Goal: Task Accomplishment & Management: Manage account settings

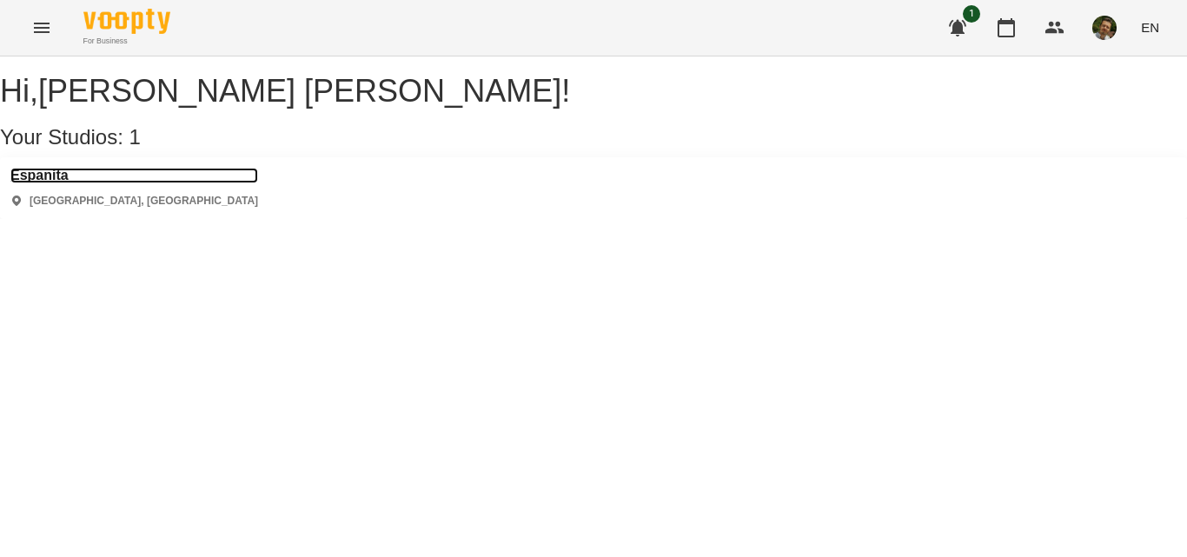
click at [69, 183] on h3 "Espanita" at bounding box center [134, 176] width 248 height 16
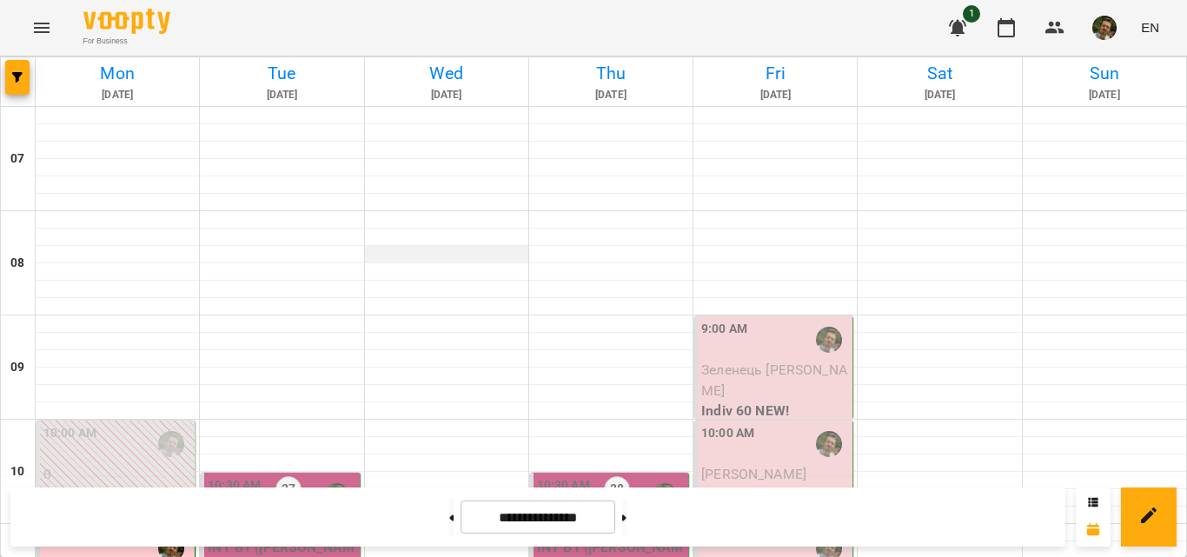
scroll to position [127, 0]
click at [743, 320] on div "9:00 AM" at bounding box center [775, 340] width 148 height 40
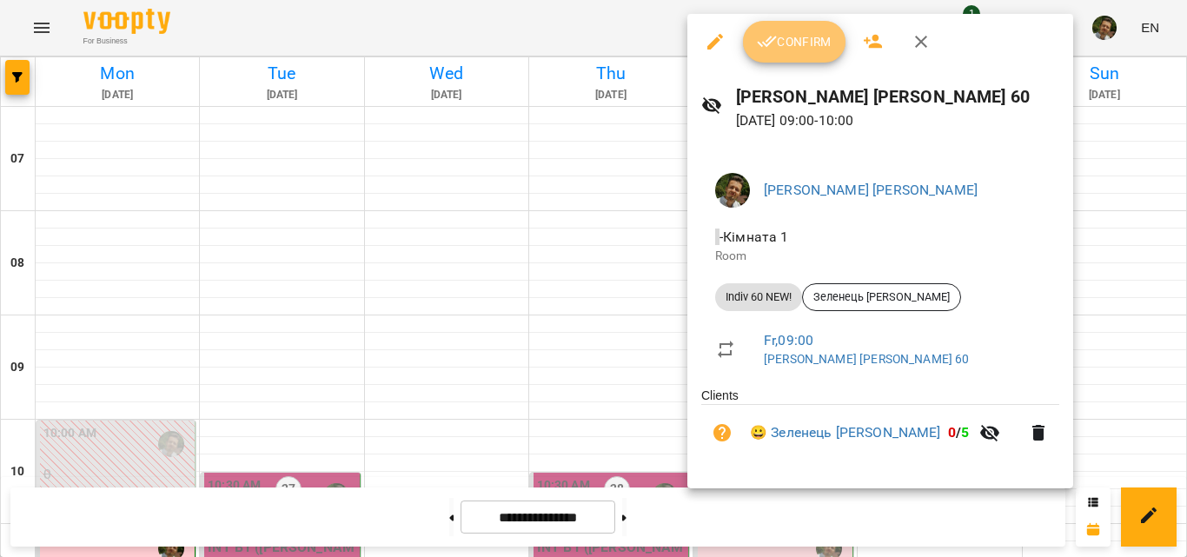
click at [798, 39] on span "Confirm" at bounding box center [794, 41] width 75 height 21
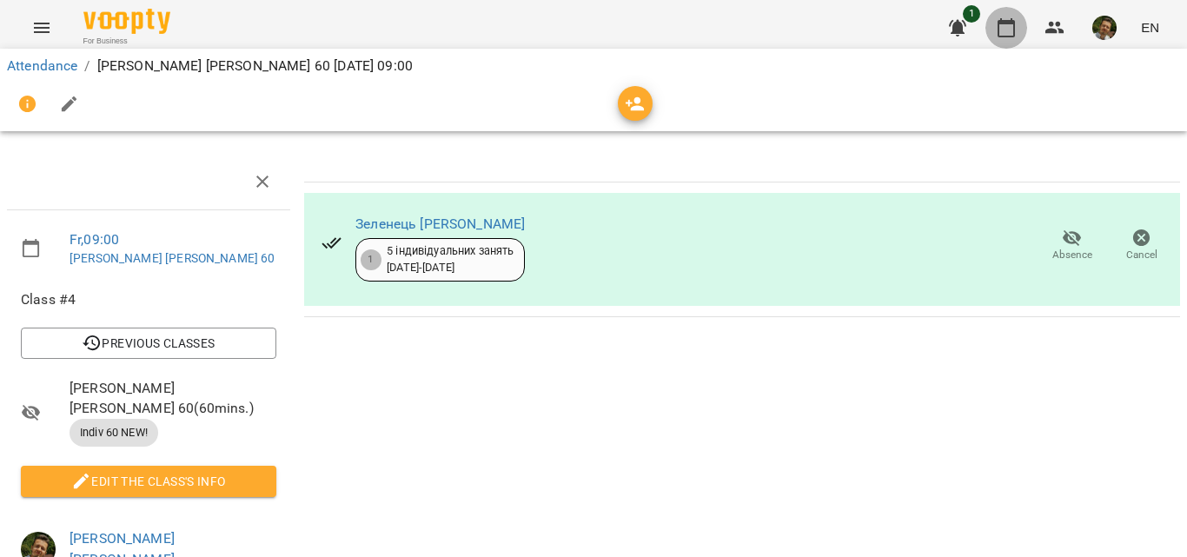
click at [999, 25] on icon "button" at bounding box center [1006, 27] width 21 height 21
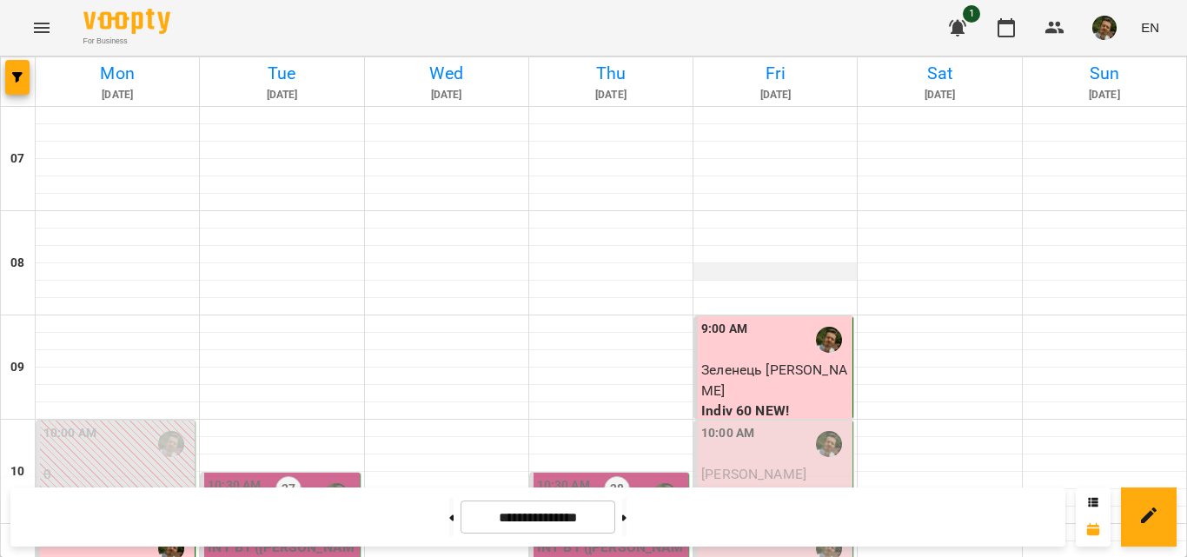
scroll to position [264, 0]
click at [760, 485] on p "Indiv 60 NEW!" at bounding box center [775, 495] width 148 height 21
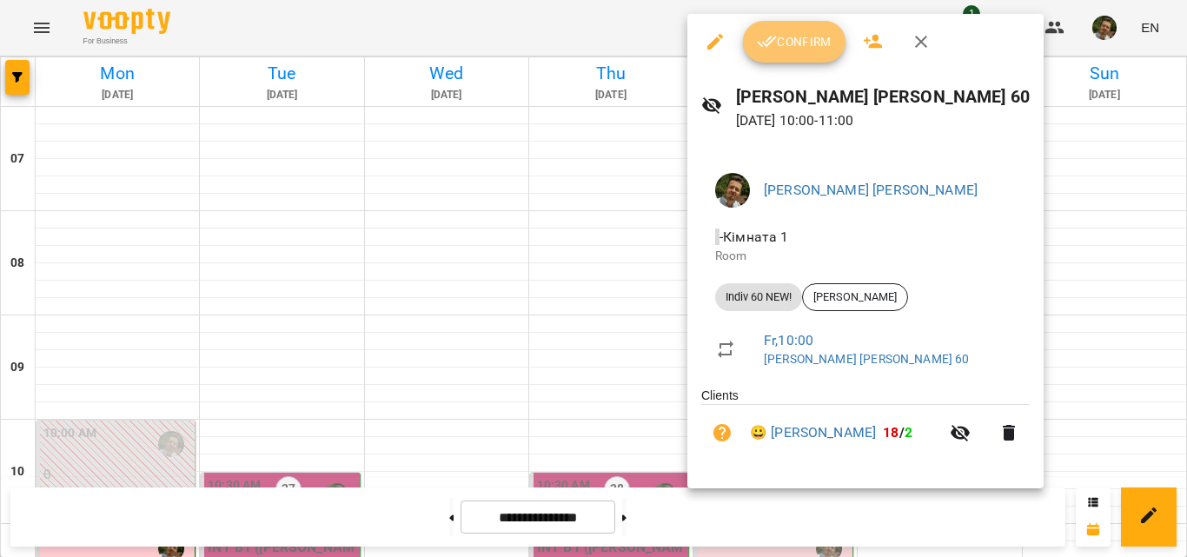
click at [800, 44] on span "Confirm" at bounding box center [794, 41] width 75 height 21
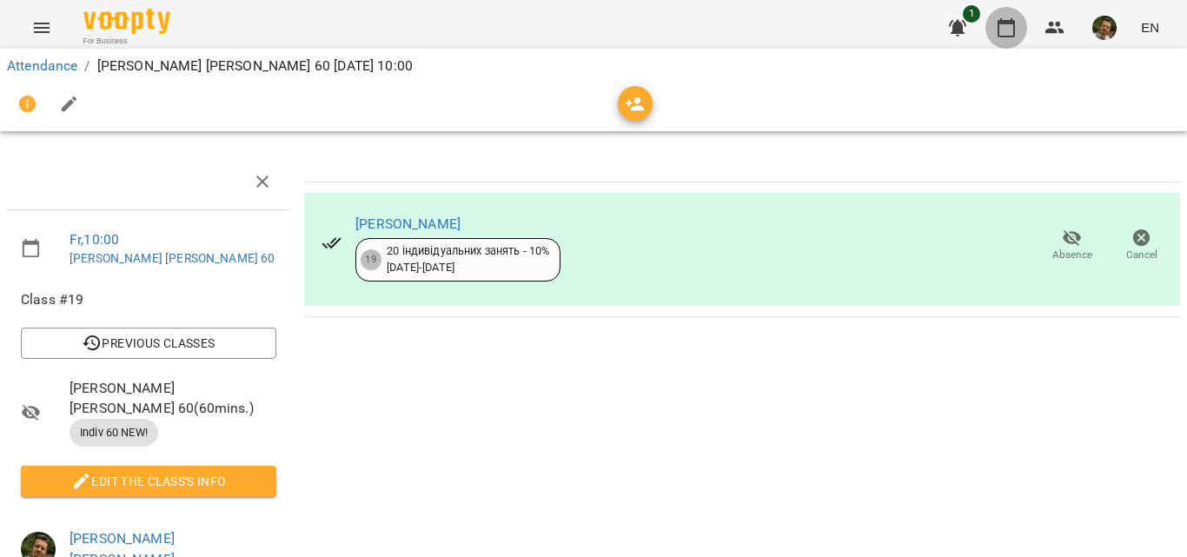
click at [1013, 35] on icon "button" at bounding box center [1006, 27] width 21 height 21
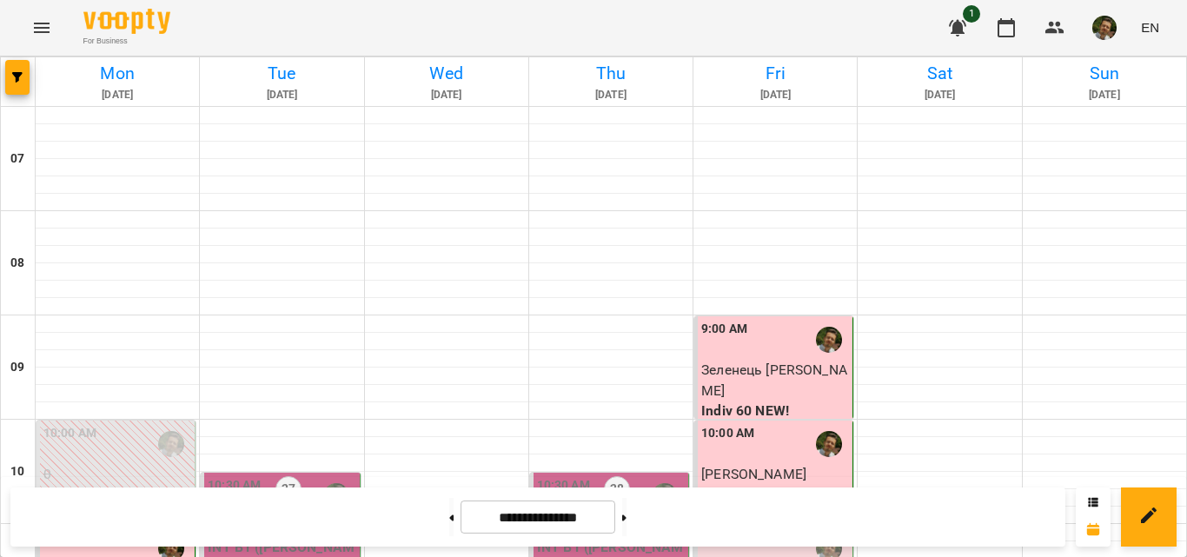
scroll to position [327, 0]
click at [744, 528] on div "11:00 AM" at bounding box center [727, 548] width 53 height 40
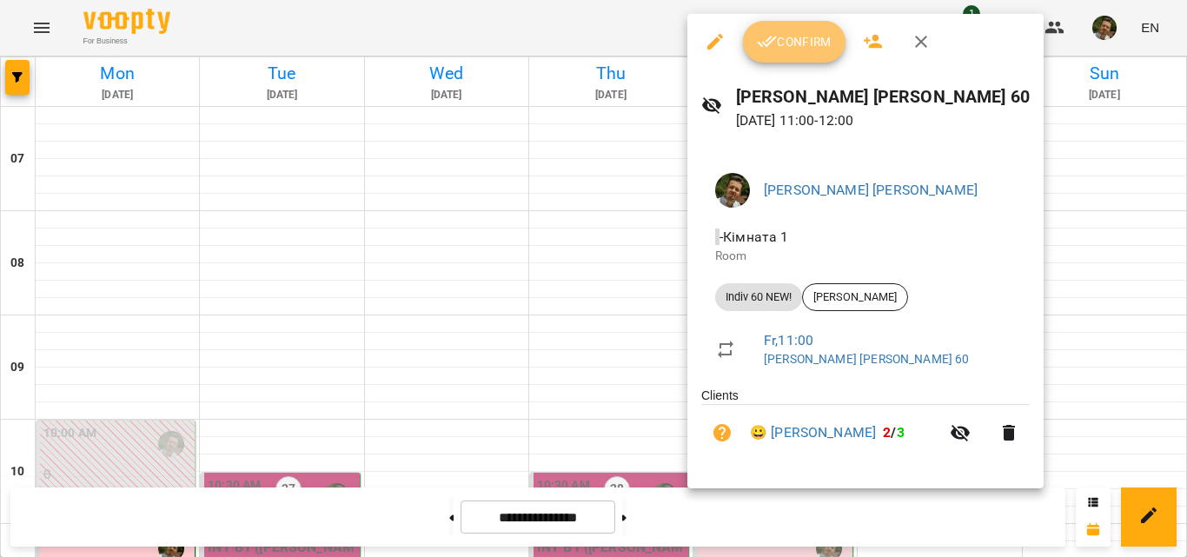
click at [792, 50] on span "Confirm" at bounding box center [794, 41] width 75 height 21
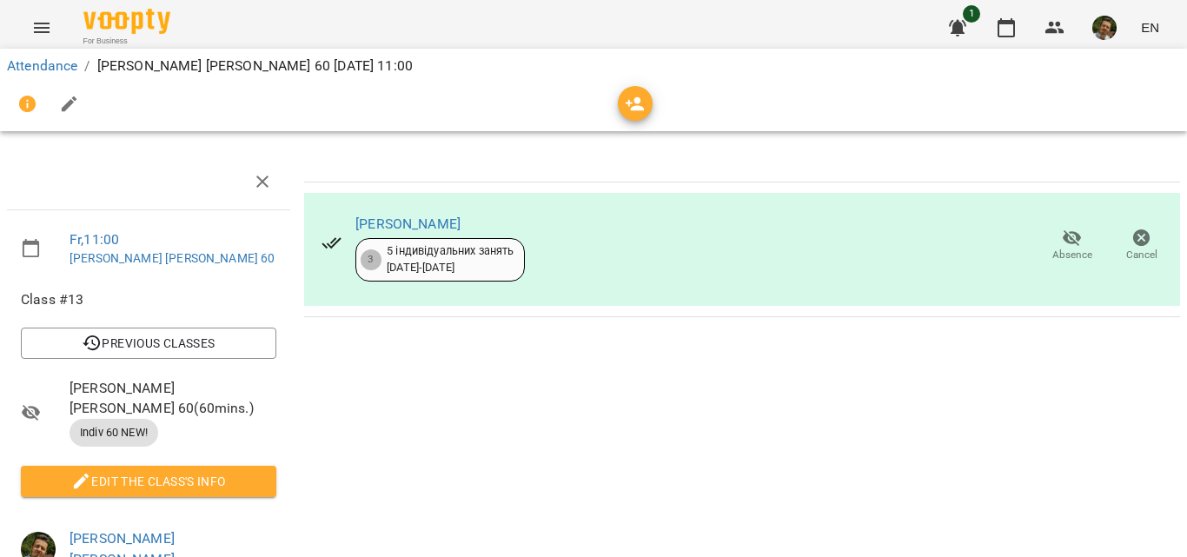
click at [997, 45] on div "Attendance / [PERSON_NAME] [PERSON_NAME] 60 [DATE] 11:00" at bounding box center [594, 90] width 1194 height 90
click at [1012, 36] on icon "button" at bounding box center [1006, 27] width 17 height 19
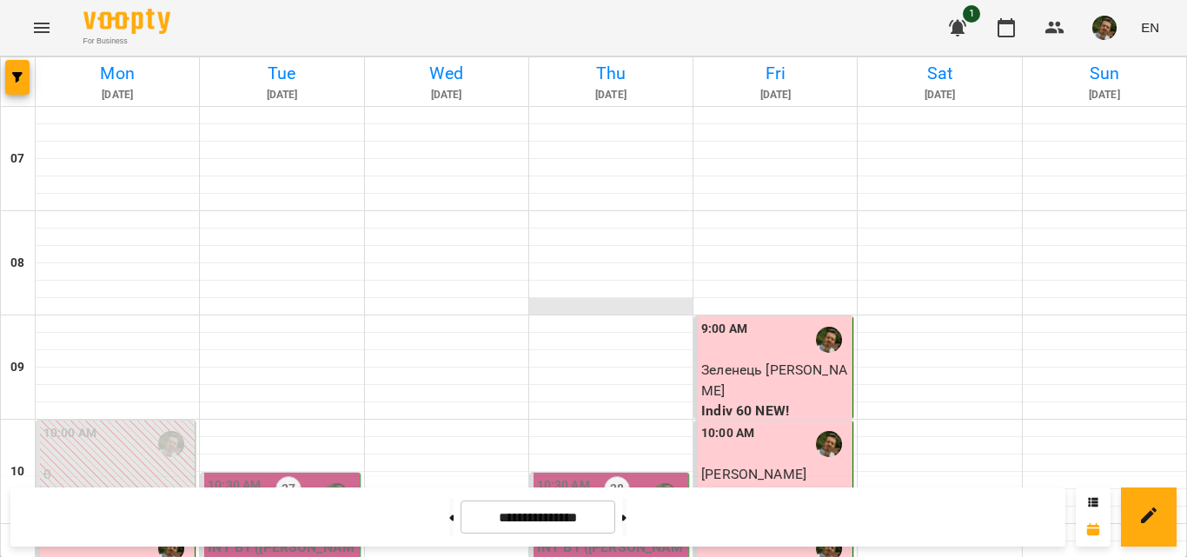
scroll to position [727, 0]
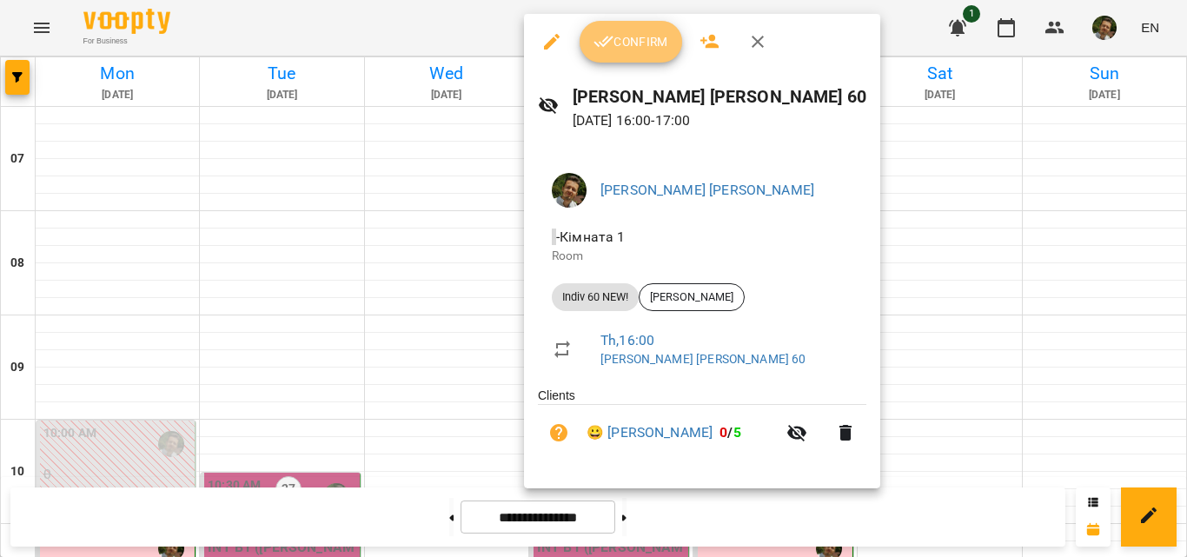
click at [628, 38] on span "Confirm" at bounding box center [631, 41] width 75 height 21
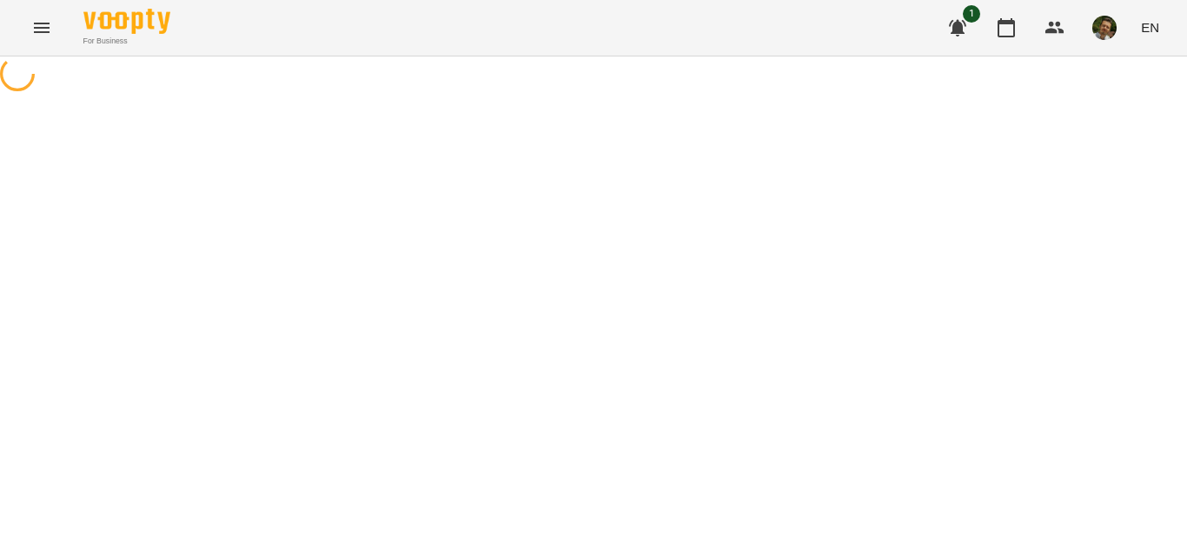
click at [628, 38] on div "For Business 1 EN" at bounding box center [593, 28] width 1187 height 56
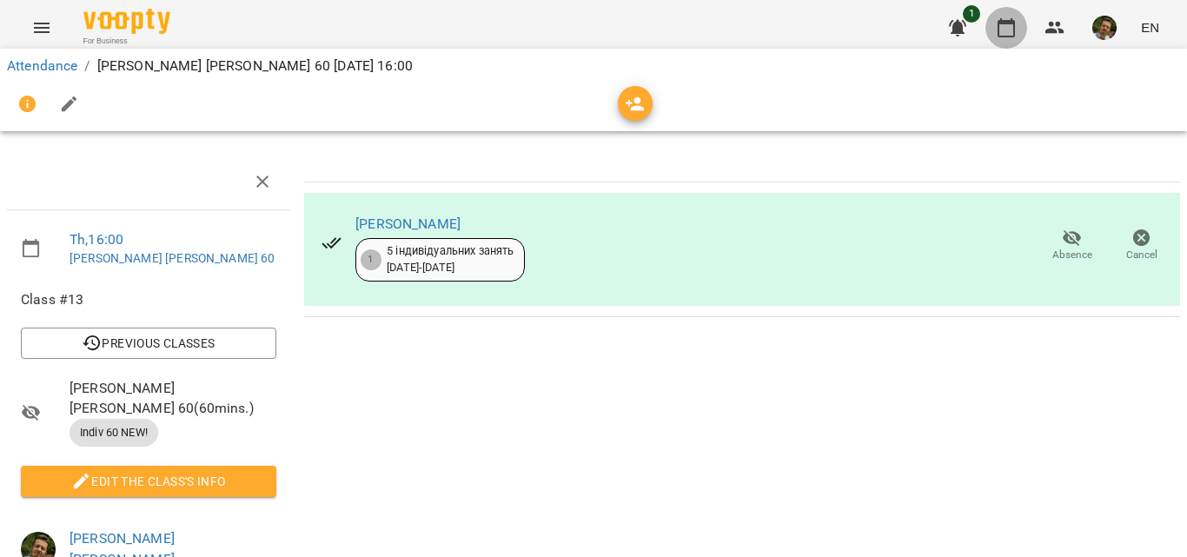
click at [1000, 33] on icon "button" at bounding box center [1006, 27] width 17 height 19
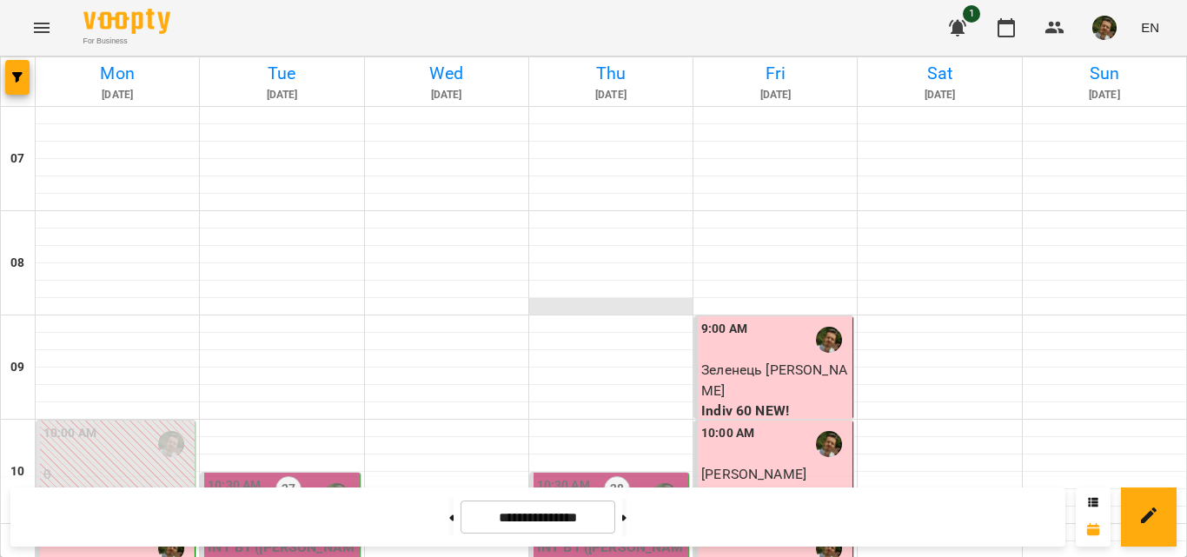
scroll to position [535, 0]
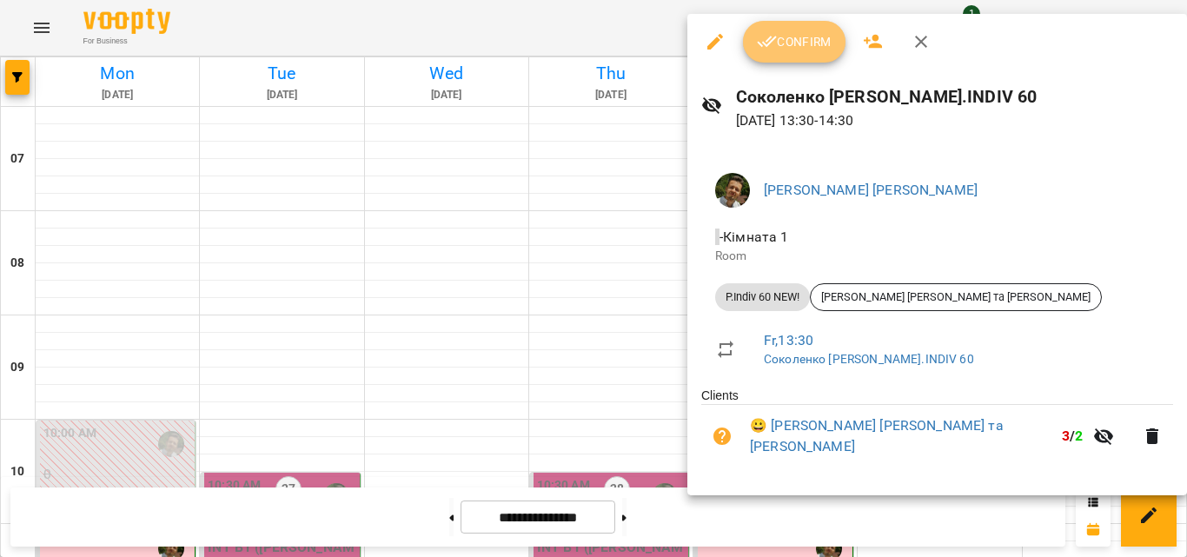
click at [814, 49] on span "Confirm" at bounding box center [794, 41] width 75 height 21
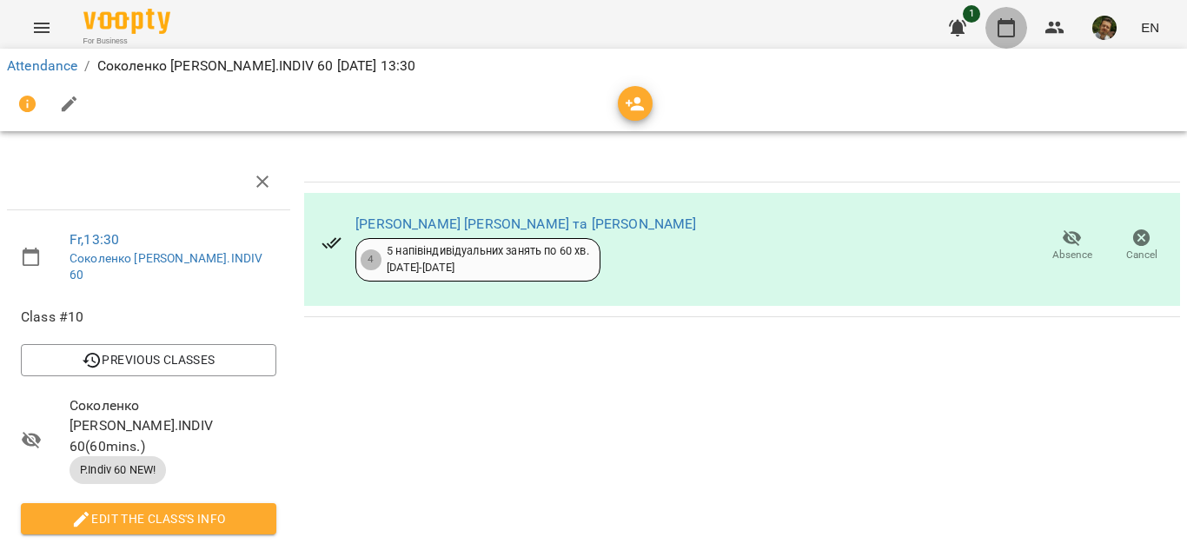
click at [1006, 39] on button "button" at bounding box center [1007, 28] width 42 height 42
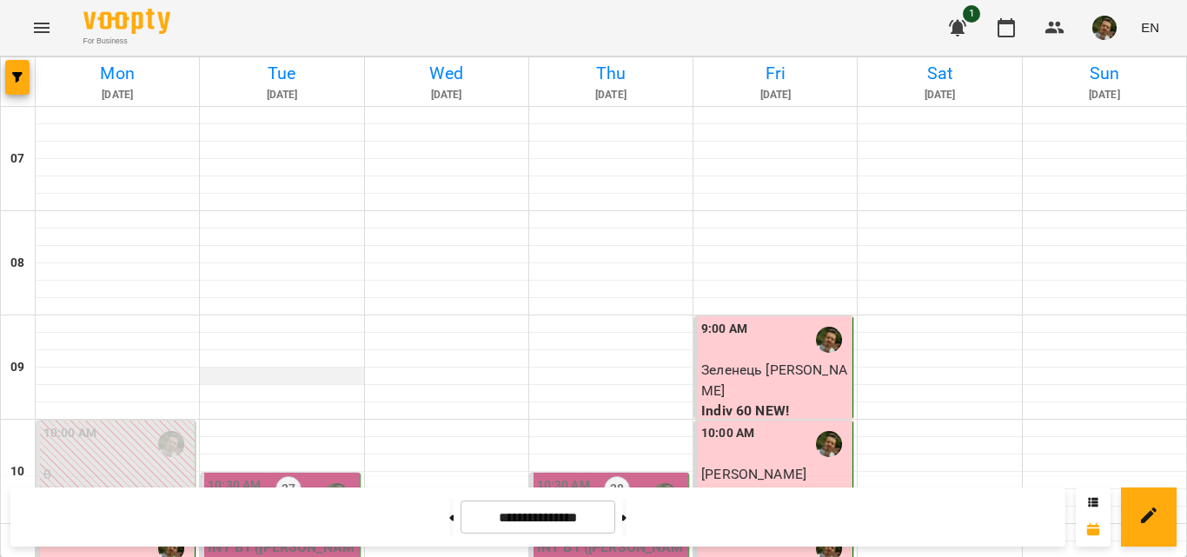
scroll to position [479, 0]
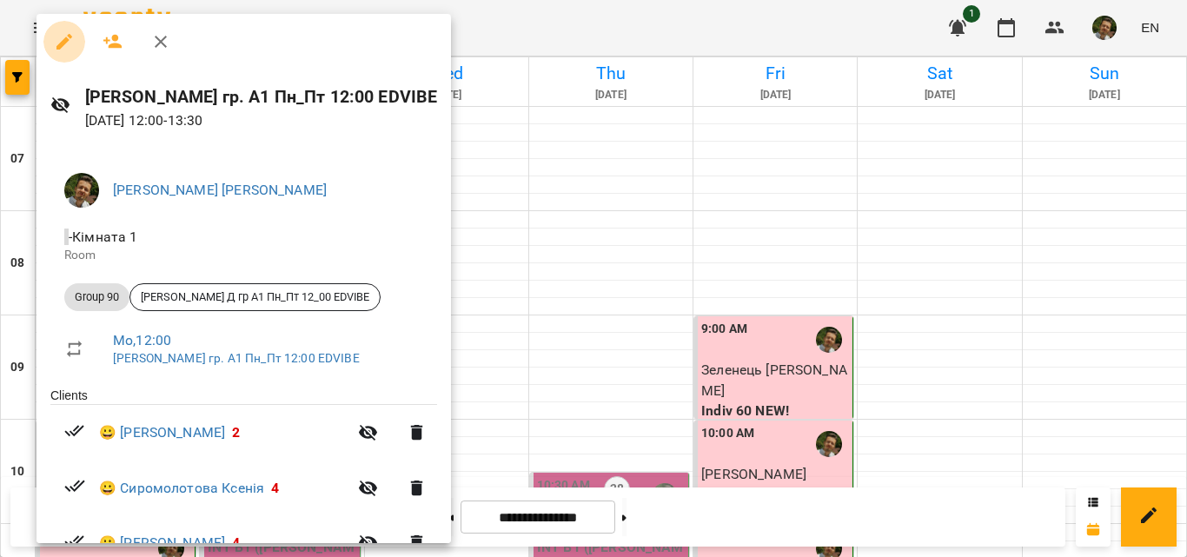
click at [67, 37] on icon "button" at bounding box center [64, 41] width 21 height 21
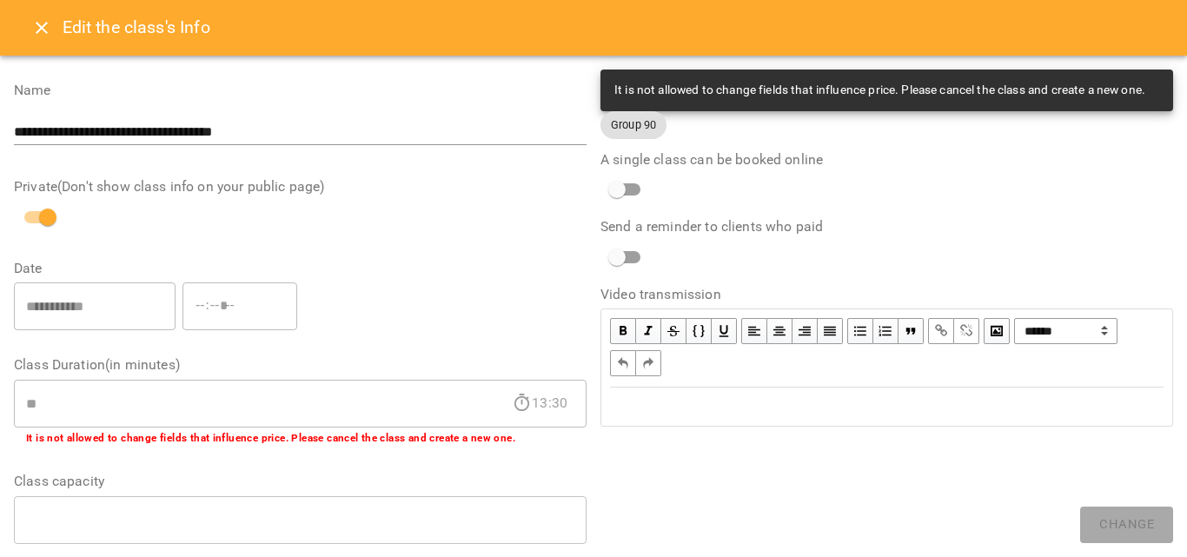
scroll to position [632, 0]
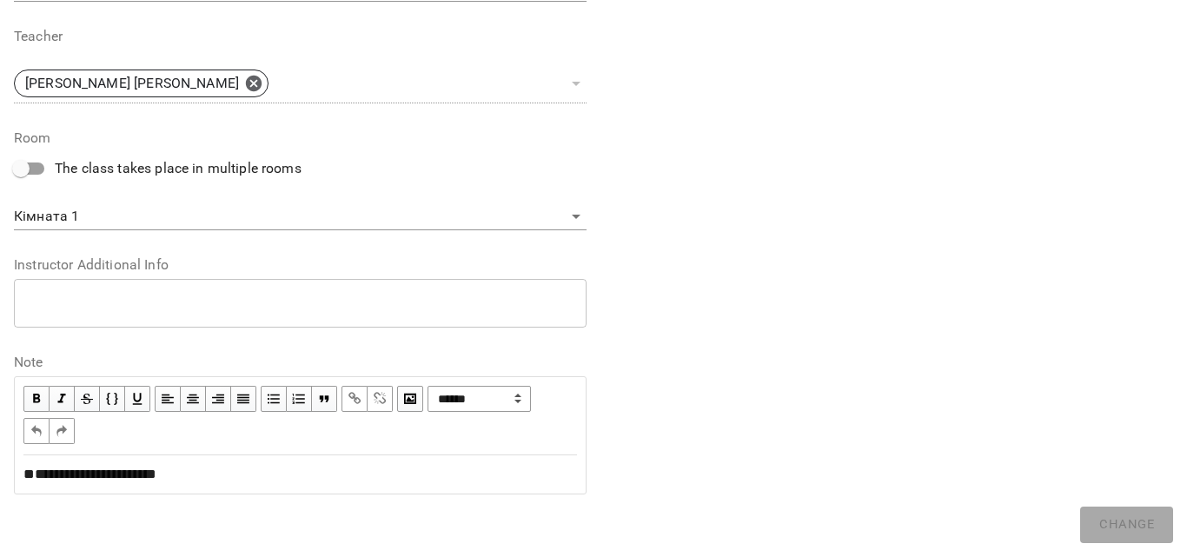
click at [130, 468] on span "**********" at bounding box center [89, 474] width 133 height 13
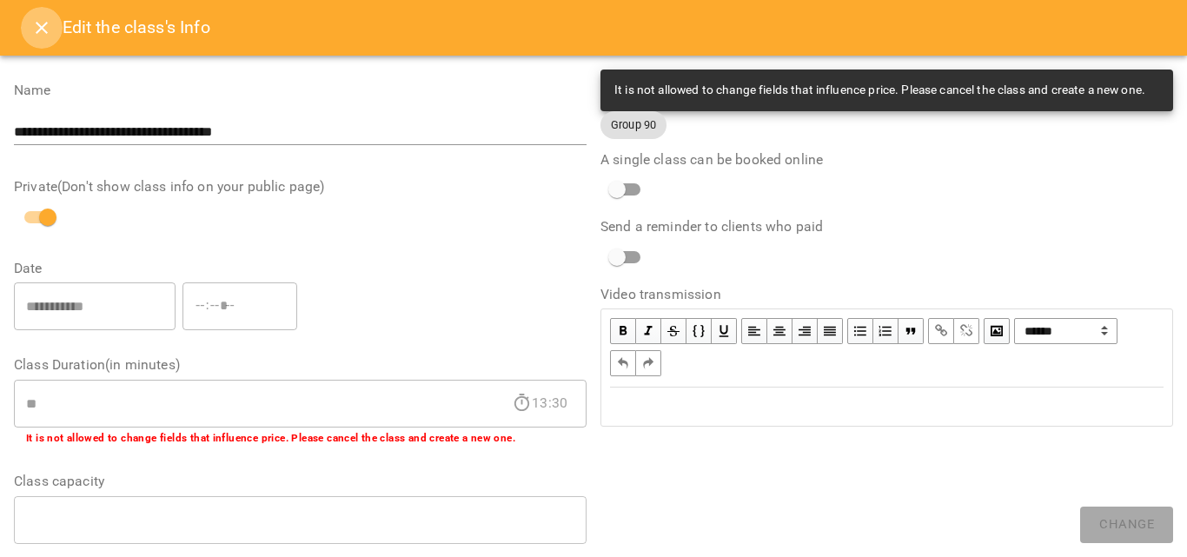
click at [28, 30] on button "Close" at bounding box center [42, 28] width 42 height 42
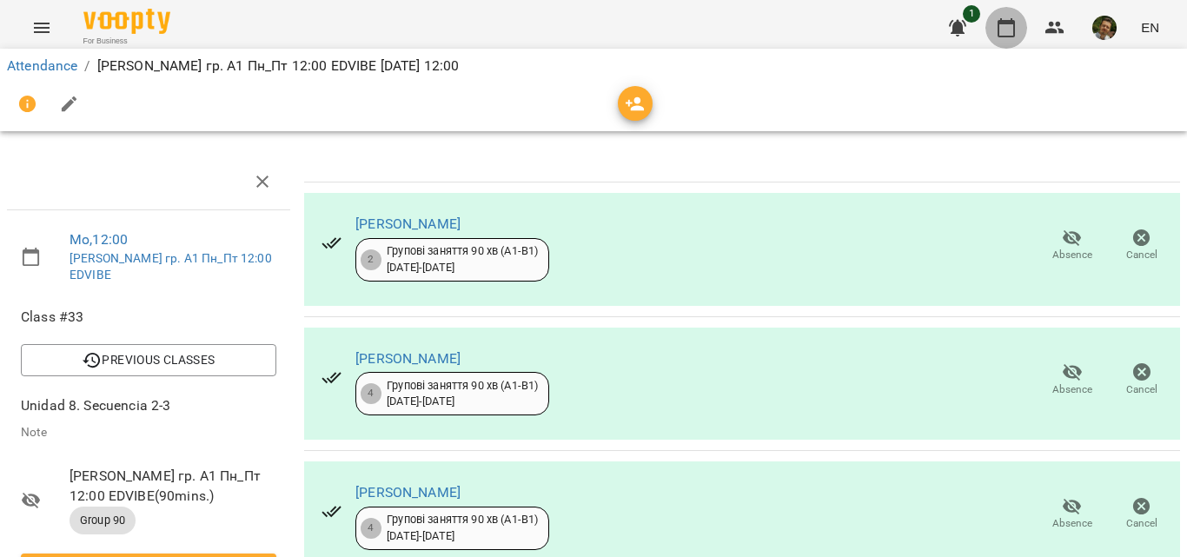
click at [1008, 18] on icon "button" at bounding box center [1006, 27] width 21 height 21
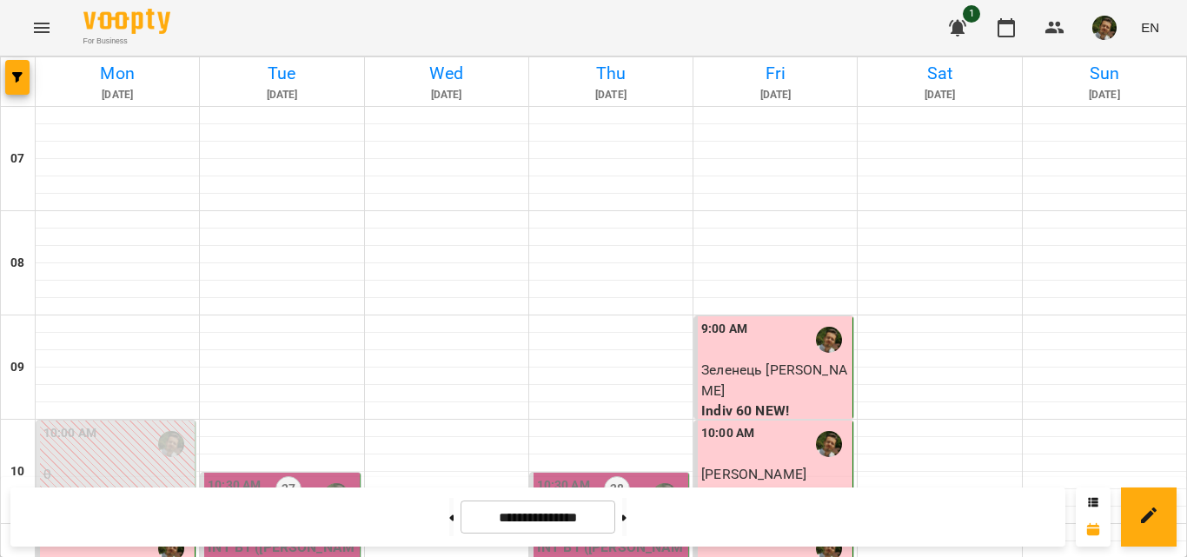
scroll to position [451, 0]
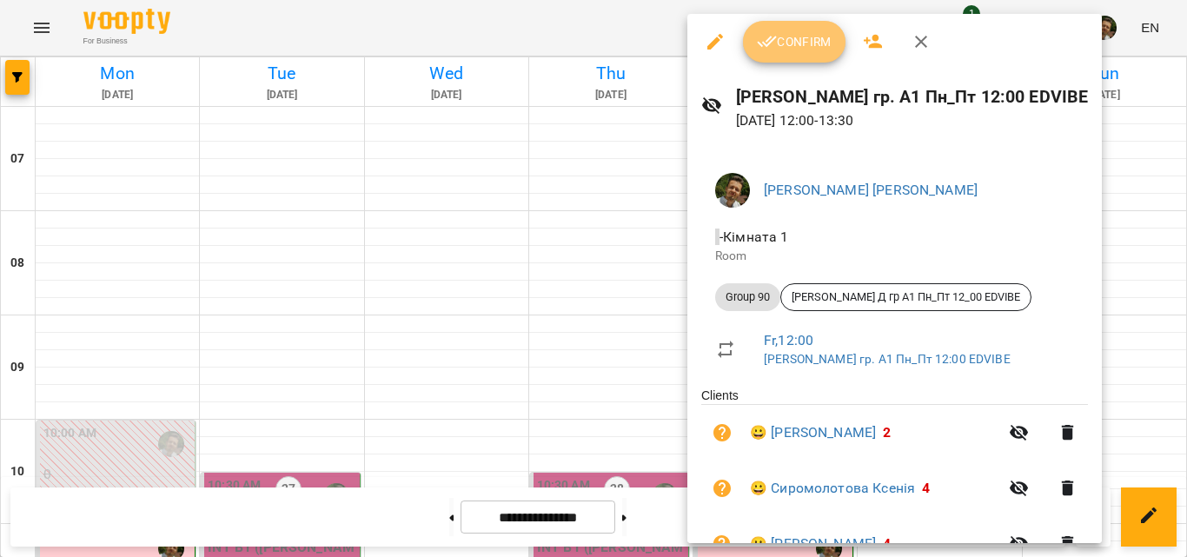
click at [798, 53] on button "Confirm" at bounding box center [794, 42] width 103 height 42
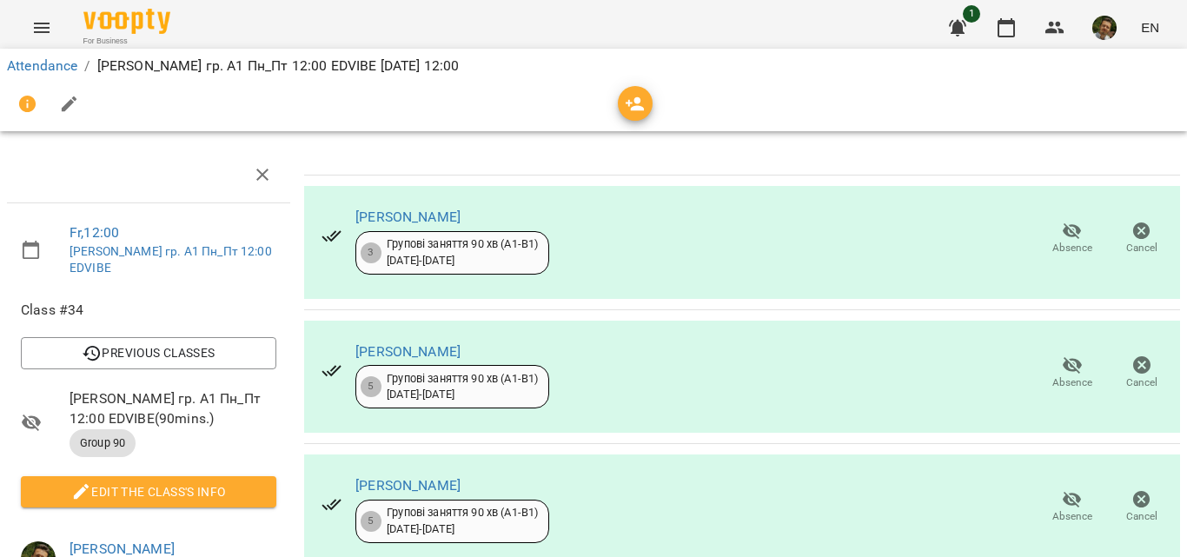
scroll to position [4, 3]
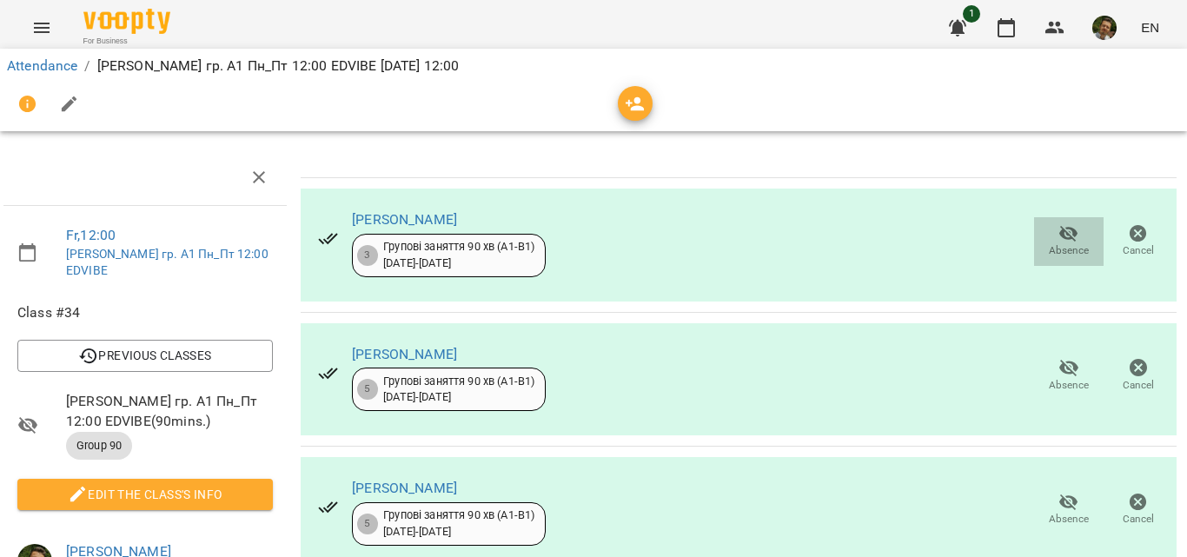
click at [1059, 226] on icon "button" at bounding box center [1069, 233] width 21 height 21
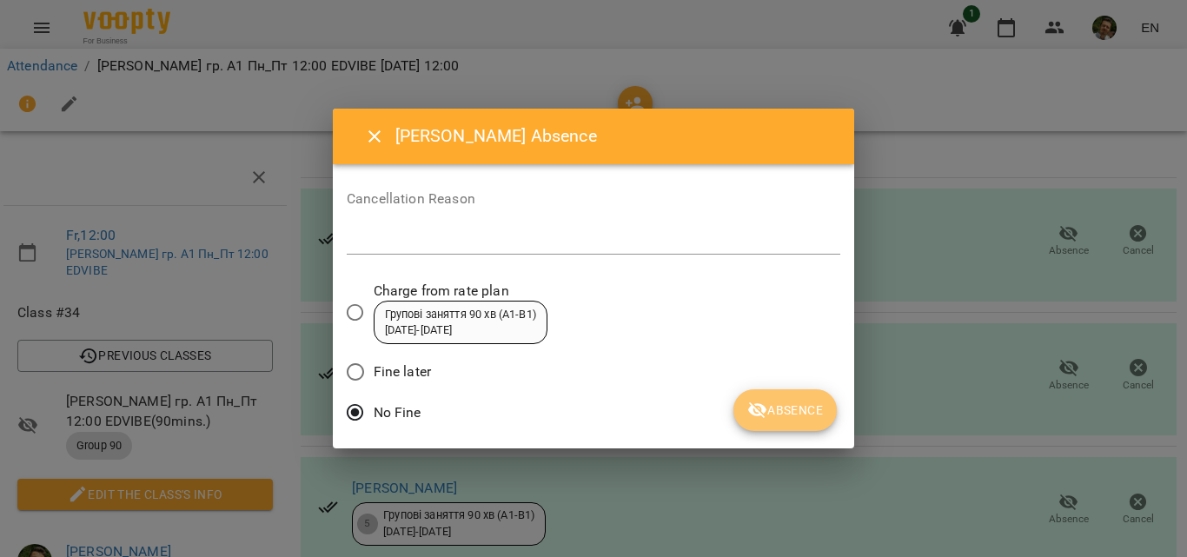
click at [765, 425] on button "Absence" at bounding box center [785, 410] width 103 height 42
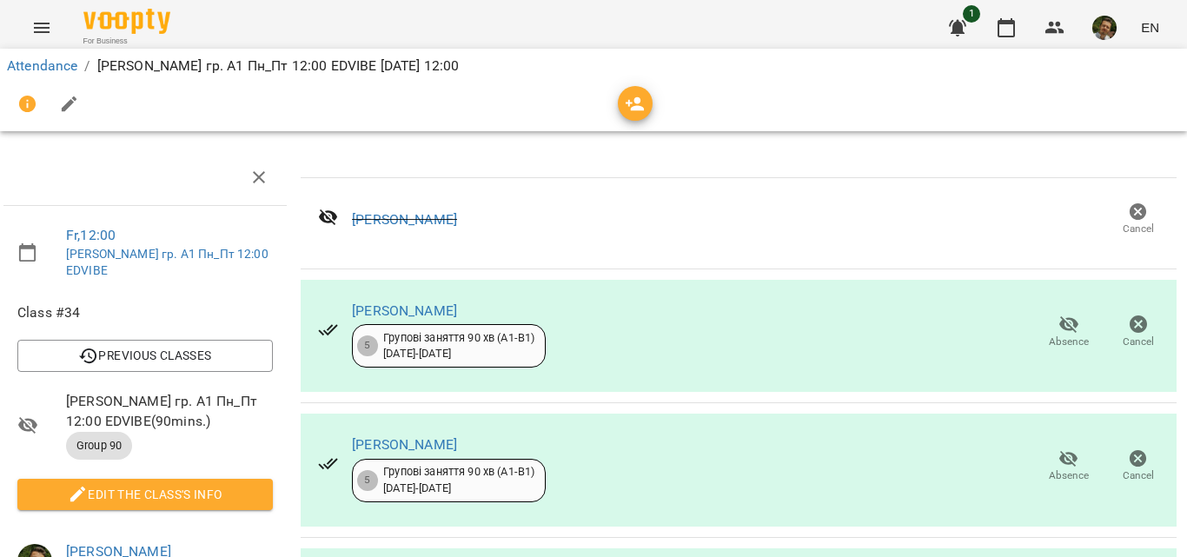
click at [1059, 343] on span "Absence" at bounding box center [1069, 342] width 40 height 15
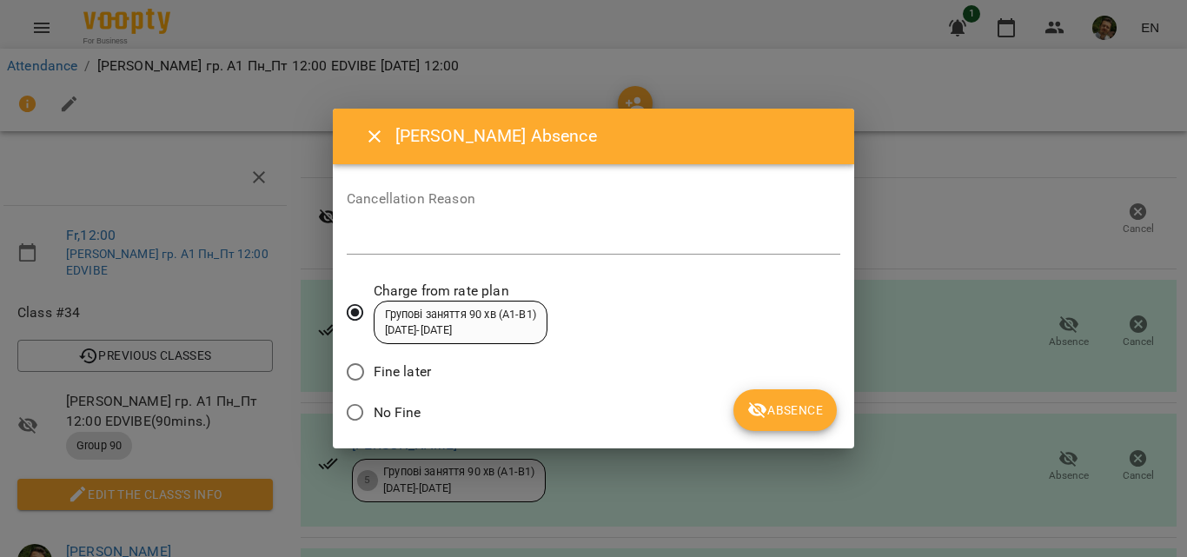
click at [398, 414] on span "No Fine" at bounding box center [398, 412] width 48 height 21
click at [808, 405] on span "Absence" at bounding box center [785, 410] width 76 height 21
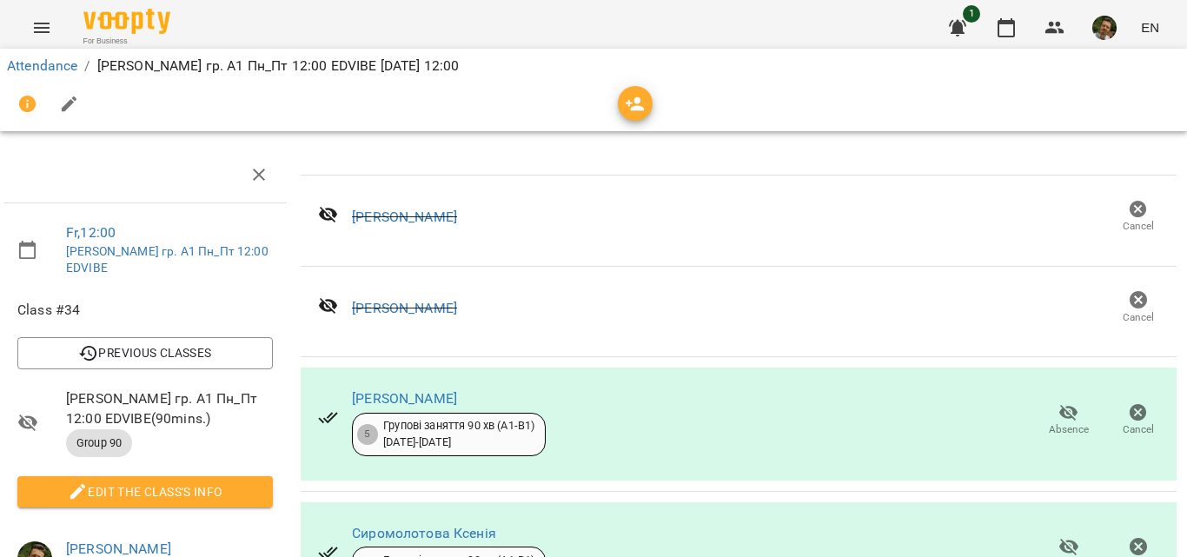
scroll to position [262, 3]
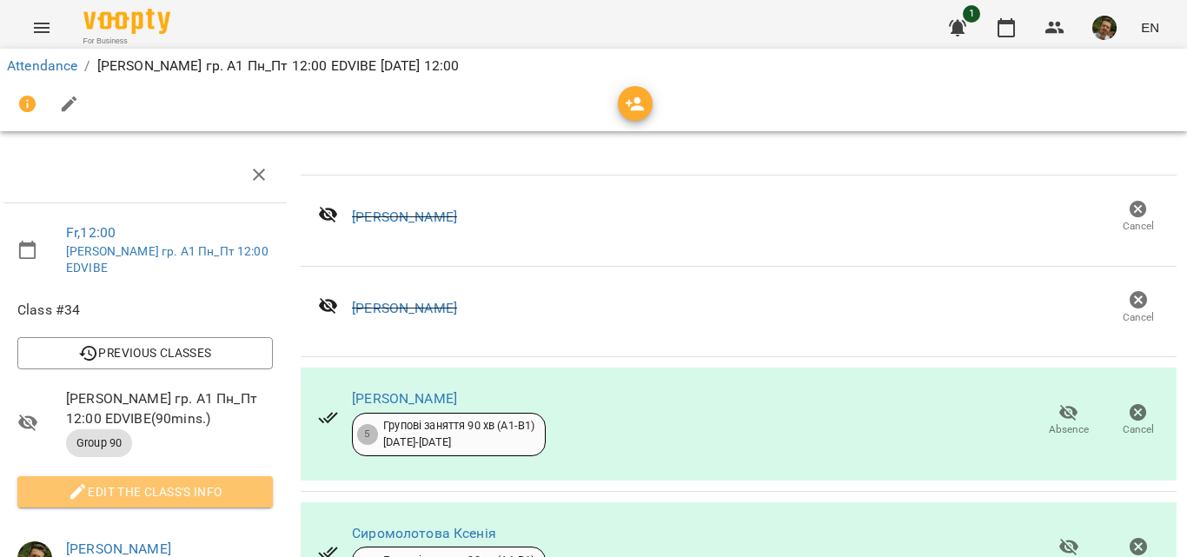
click at [183, 482] on span "Edit the class's Info" at bounding box center [145, 492] width 228 height 21
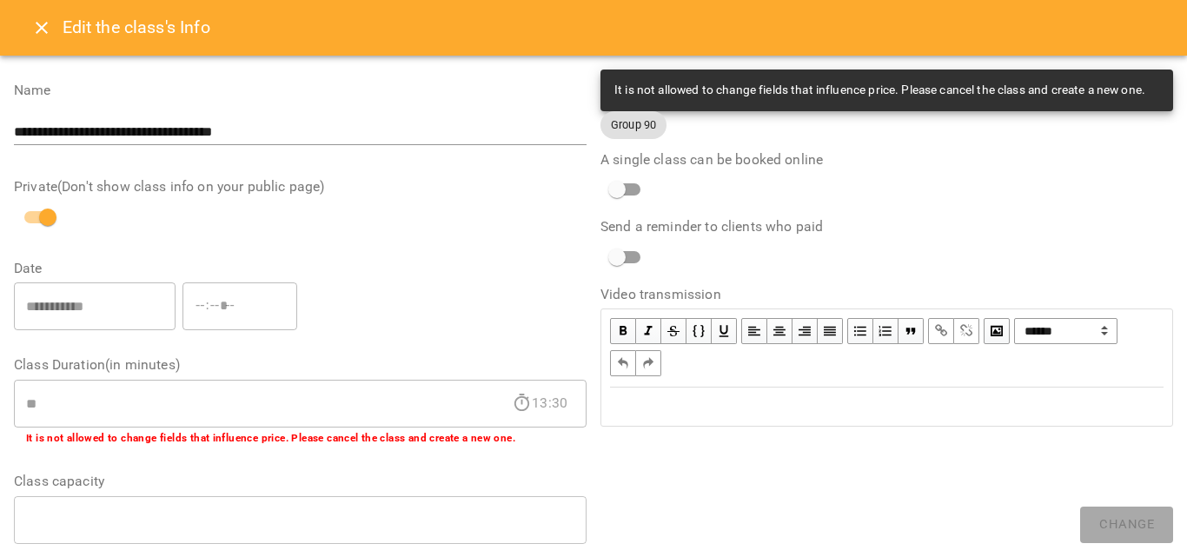
scroll to position [632, 0]
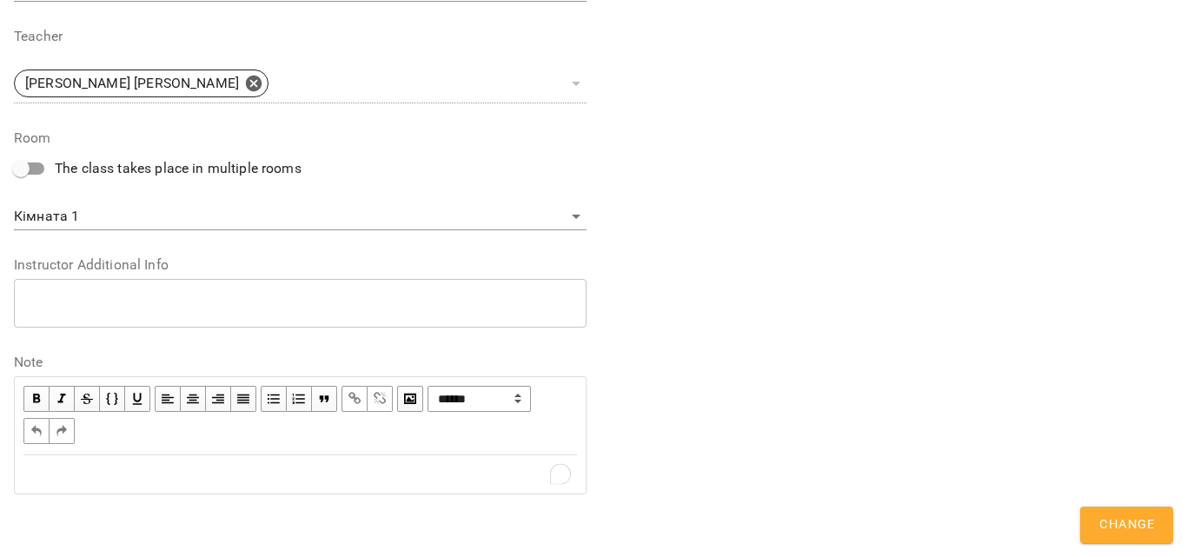
click at [102, 468] on div "To enrich screen reader interactions, please activate Accessibility in Grammarl…" at bounding box center [300, 474] width 554 height 21
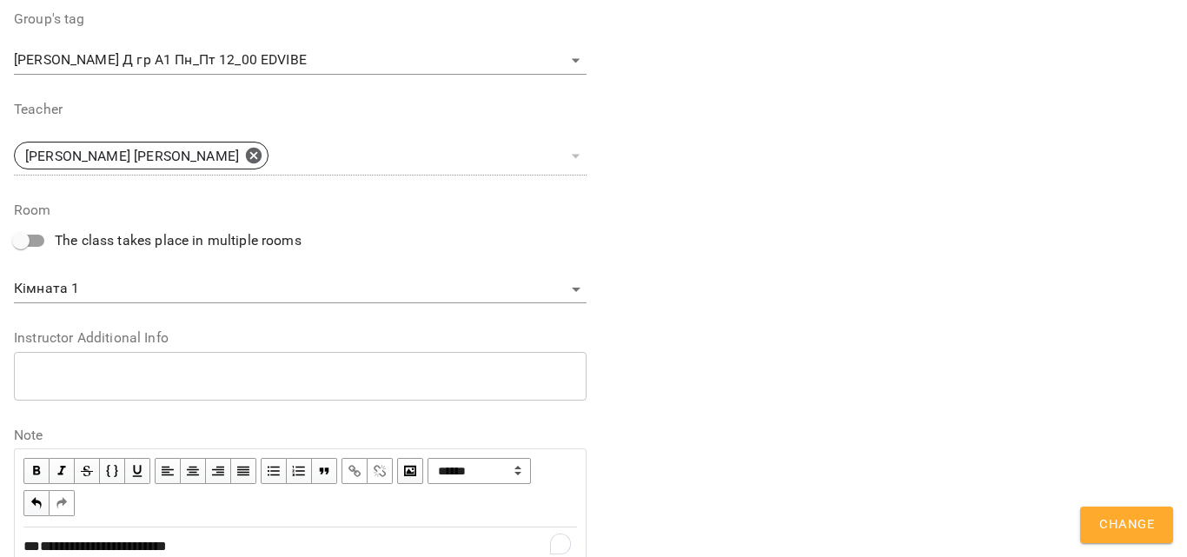
scroll to position [704, 0]
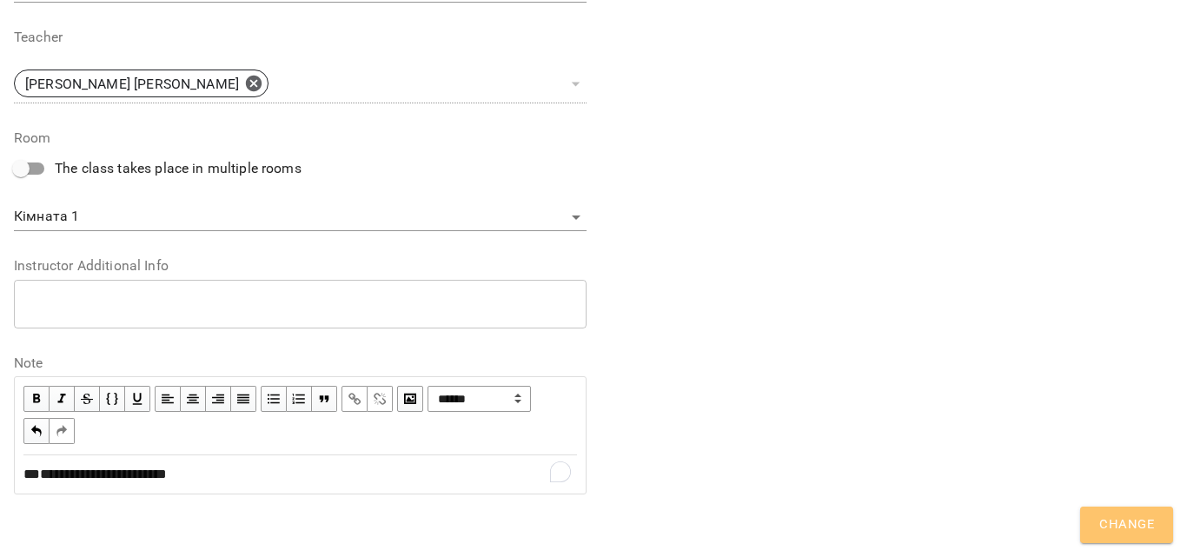
click at [1119, 522] on span "Change" at bounding box center [1126, 525] width 55 height 23
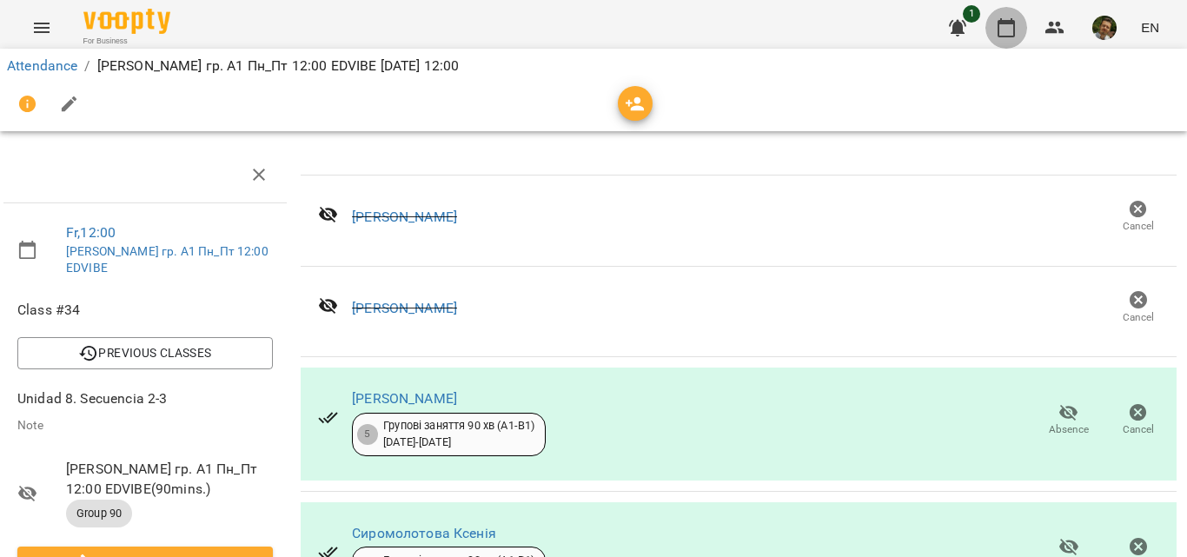
click at [995, 30] on button "button" at bounding box center [1007, 28] width 42 height 42
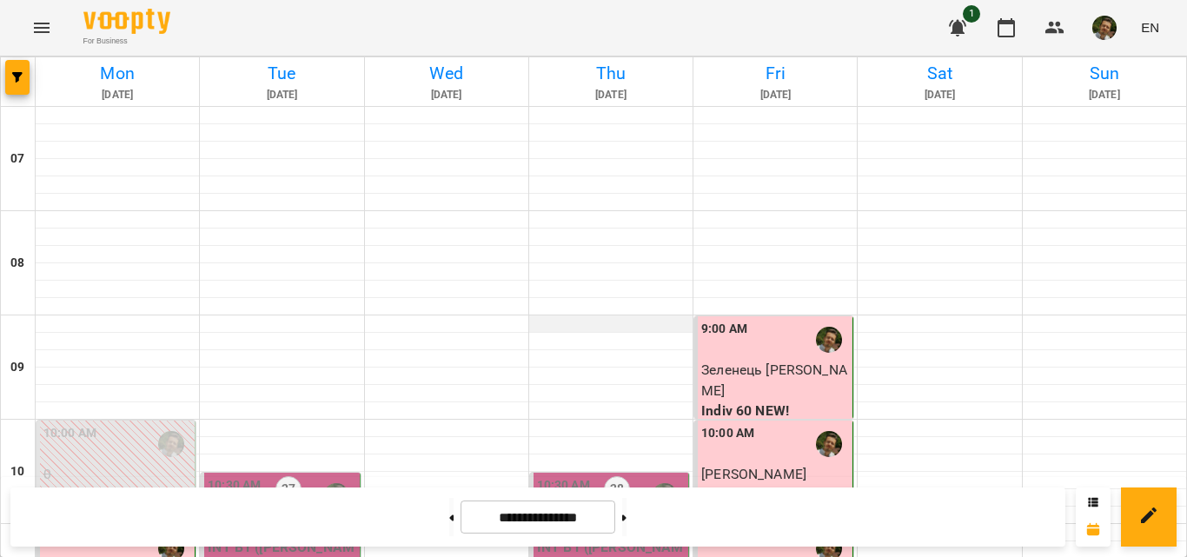
scroll to position [962, 0]
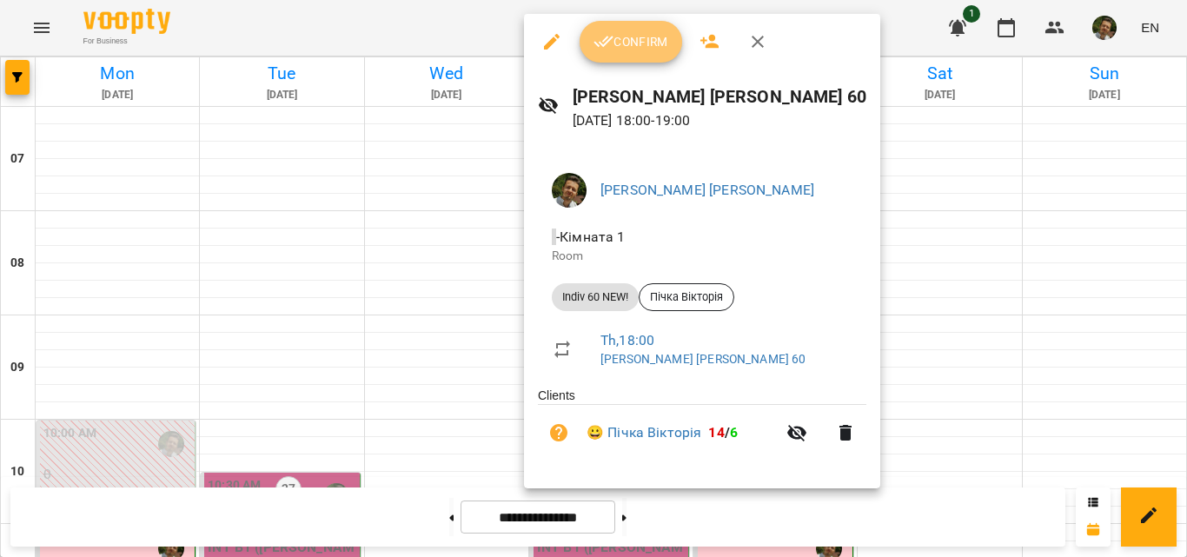
click at [610, 54] on button "Confirm" at bounding box center [631, 42] width 103 height 42
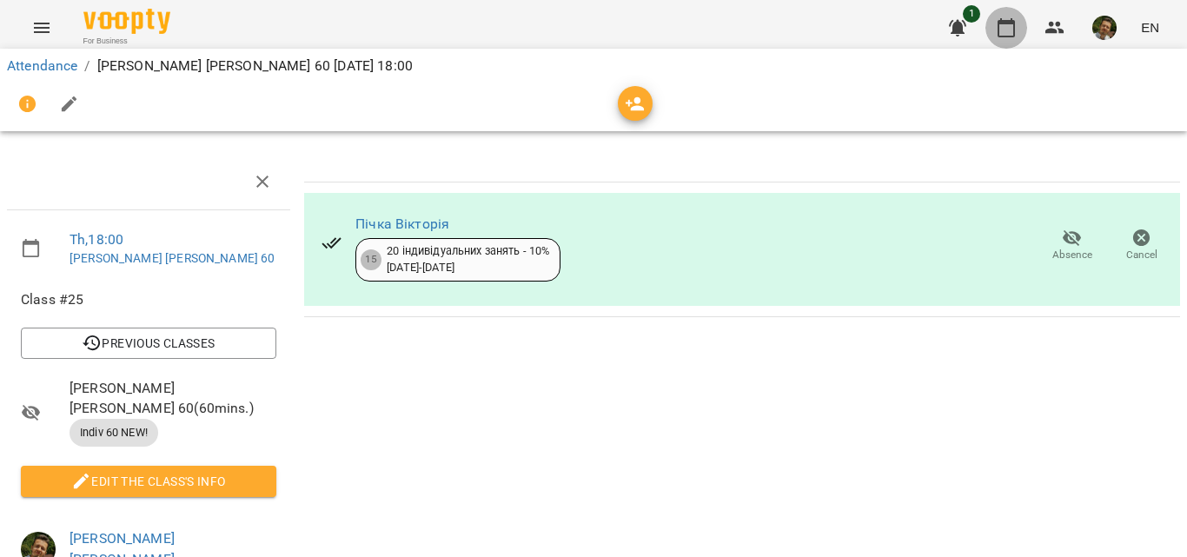
click at [999, 39] on button "button" at bounding box center [1007, 28] width 42 height 42
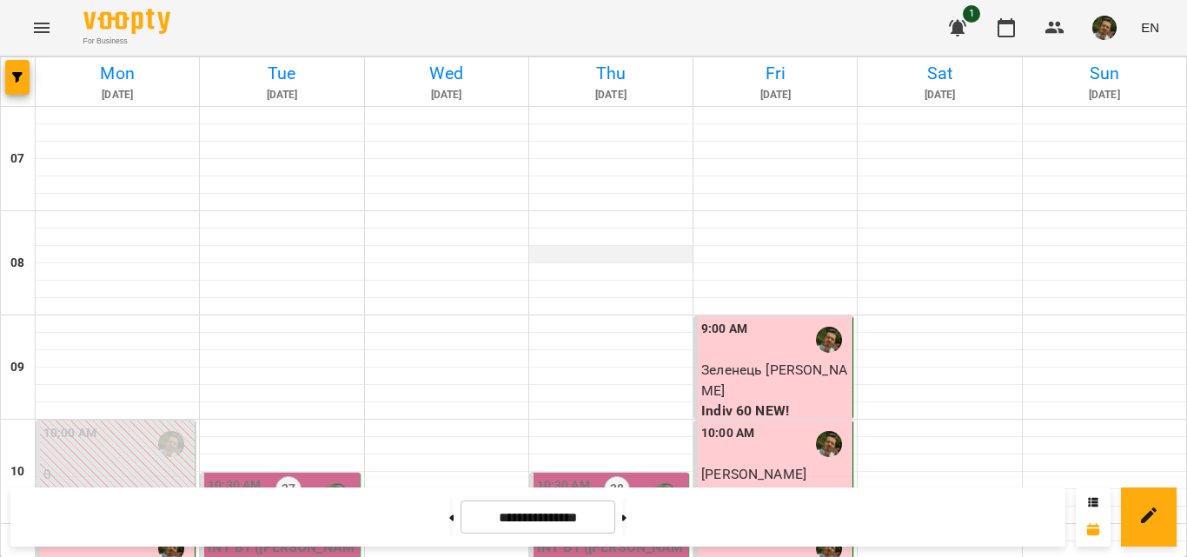
scroll to position [1095, 0]
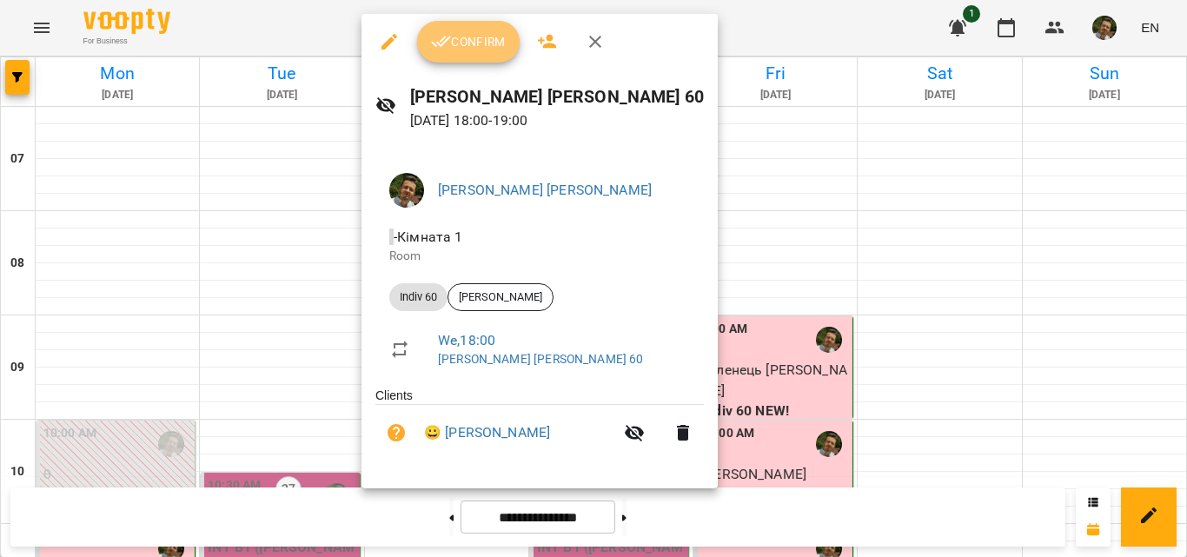
click at [500, 38] on span "Confirm" at bounding box center [468, 41] width 75 height 21
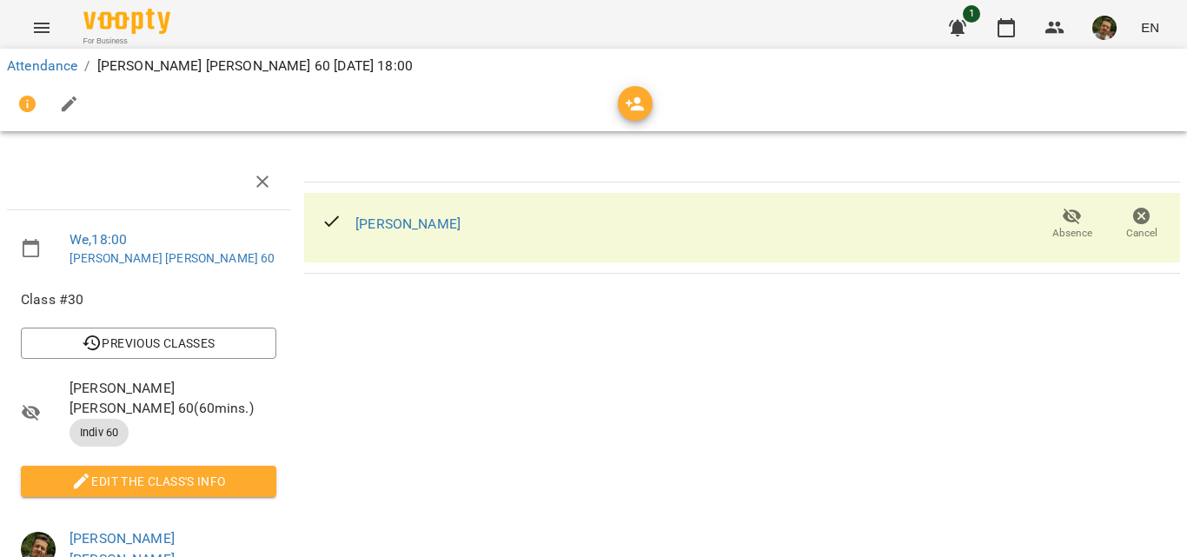
click at [1006, 49] on div "Attendance / [PERSON_NAME] [PERSON_NAME] 60 [DATE] 18:00" at bounding box center [594, 90] width 1194 height 90
click at [1007, 24] on icon "button" at bounding box center [1006, 27] width 17 height 19
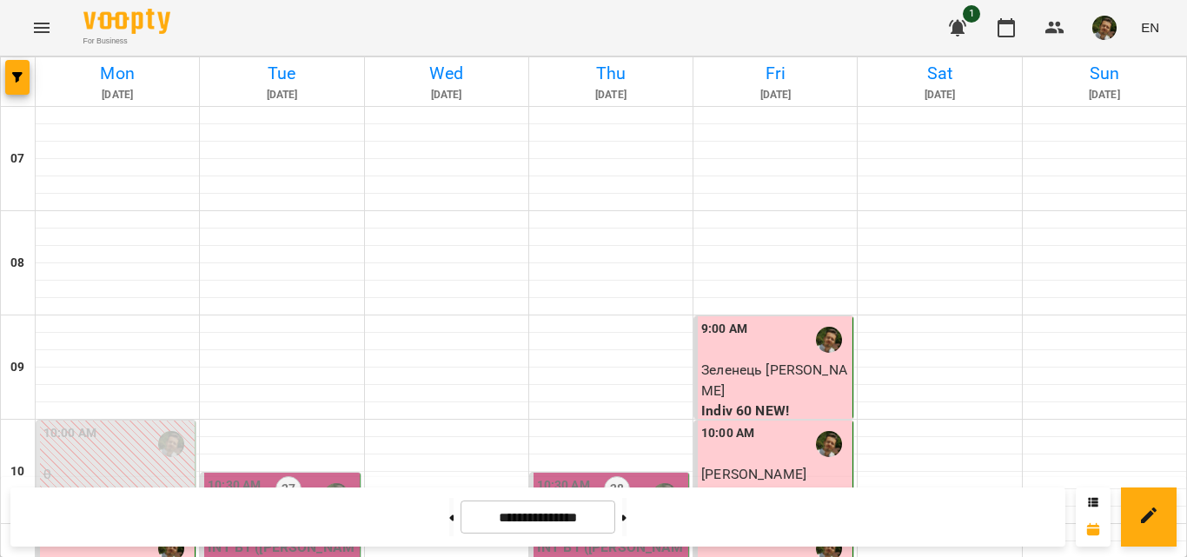
scroll to position [1158, 0]
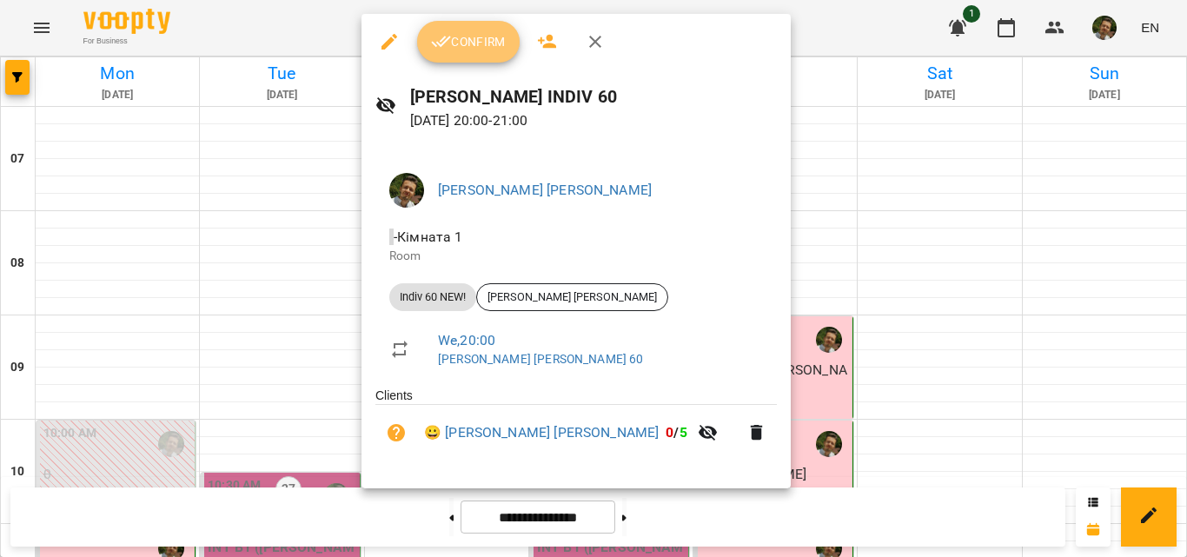
click at [482, 55] on button "Confirm" at bounding box center [468, 42] width 103 height 42
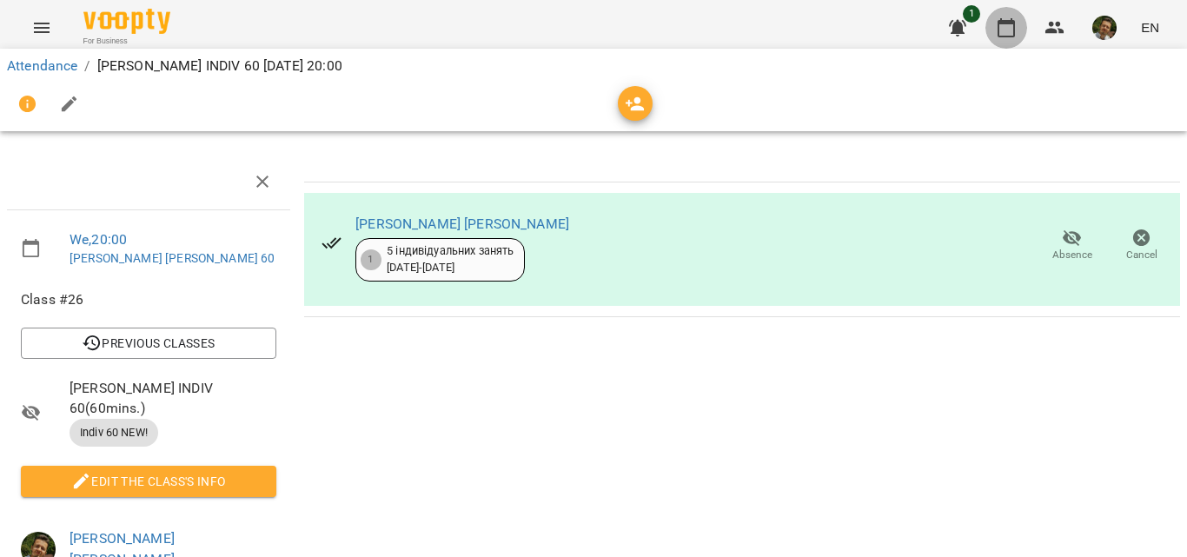
click at [1005, 23] on icon "button" at bounding box center [1006, 27] width 17 height 19
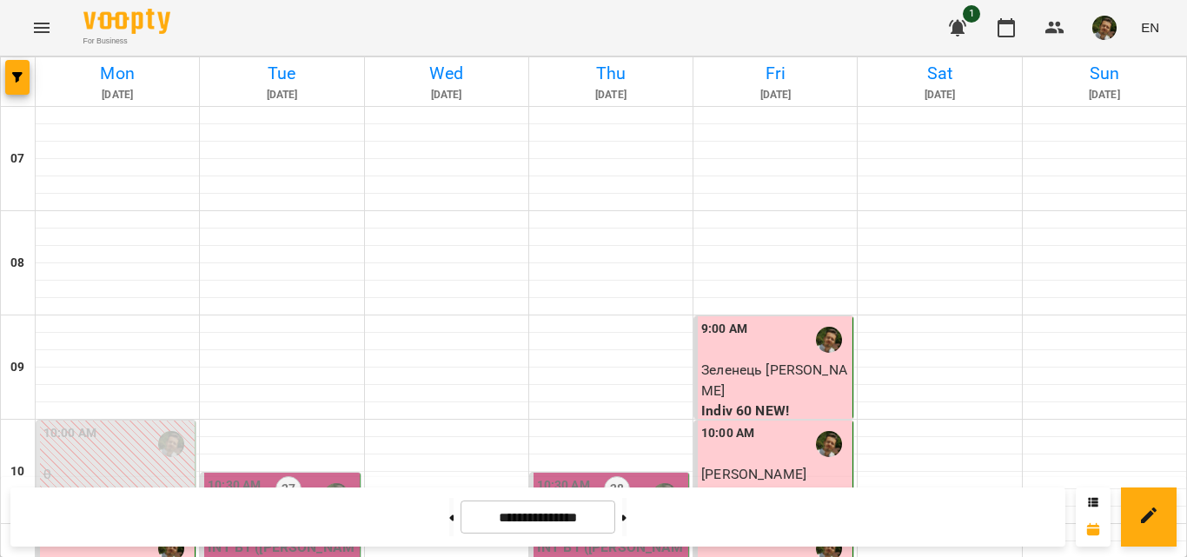
scroll to position [1229, 0]
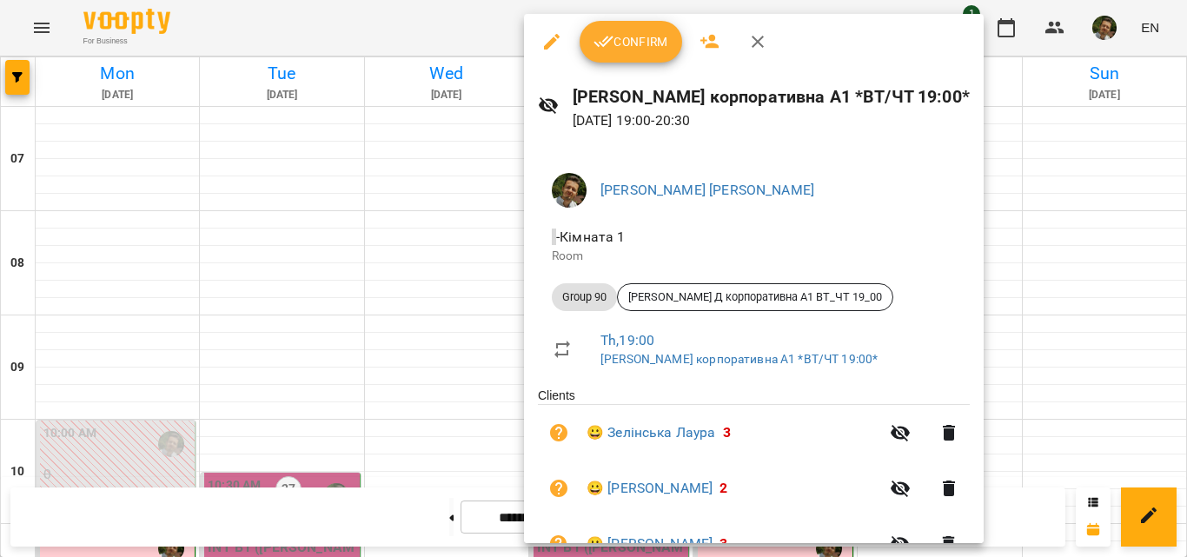
click at [642, 34] on span "Confirm" at bounding box center [631, 41] width 75 height 21
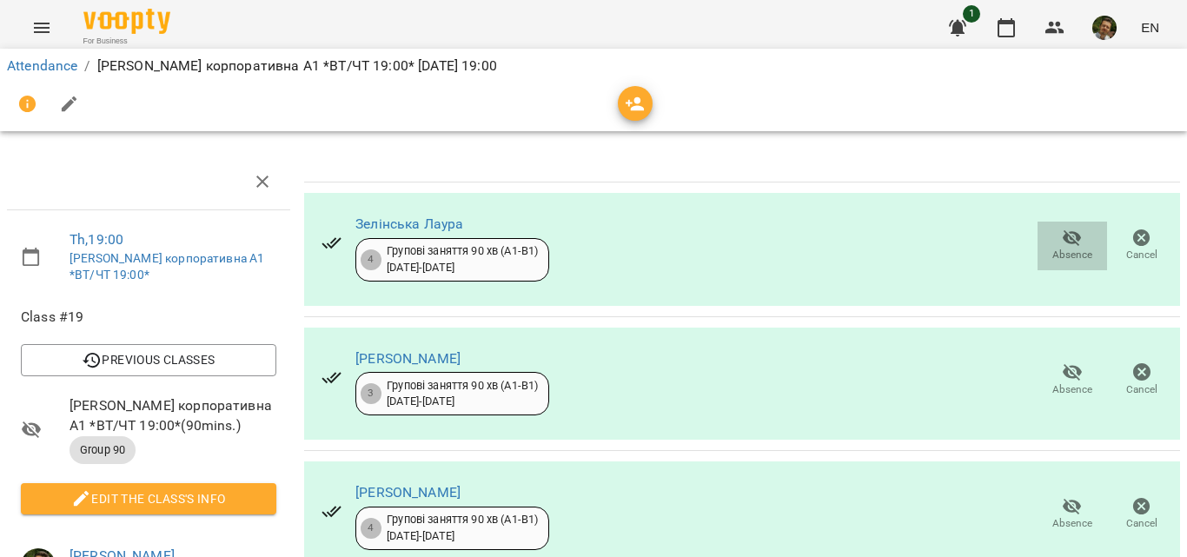
click at [1063, 238] on icon "button" at bounding box center [1072, 238] width 19 height 17
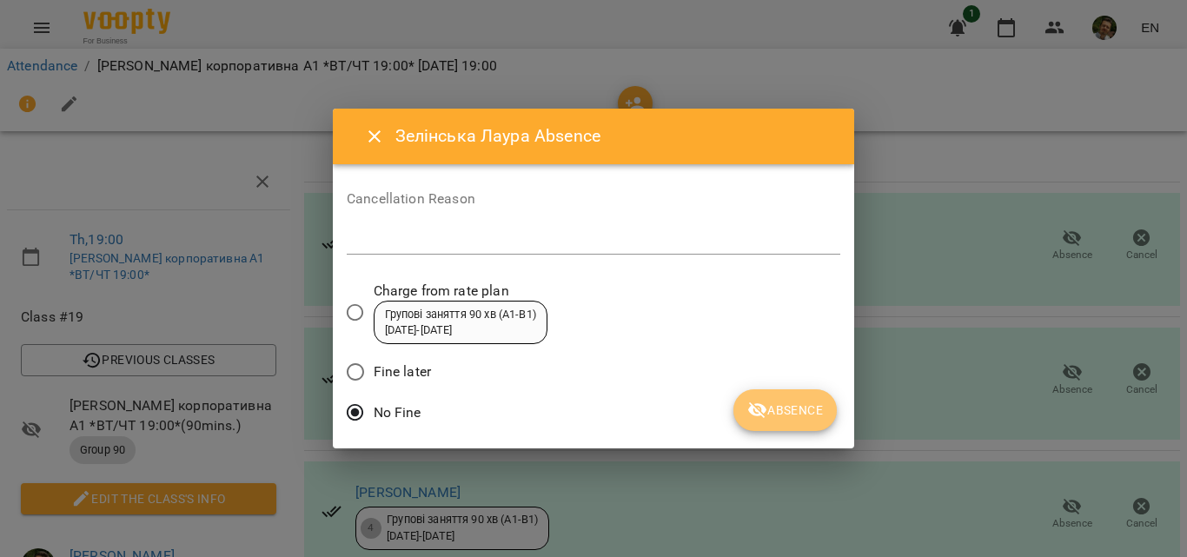
click at [793, 402] on span "Absence" at bounding box center [785, 410] width 76 height 21
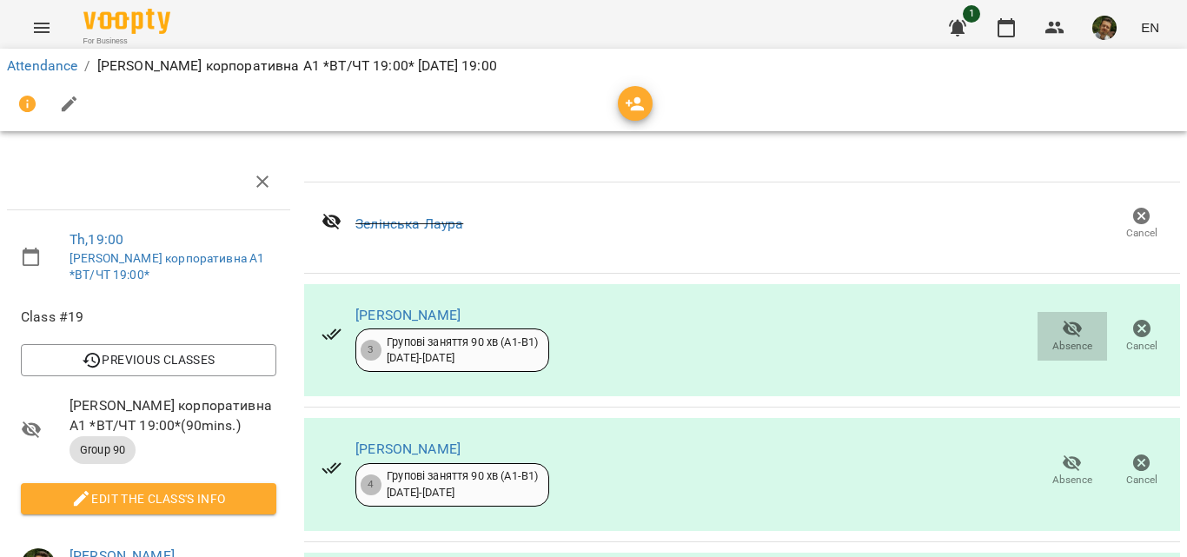
click at [1068, 327] on icon "button" at bounding box center [1072, 328] width 21 height 21
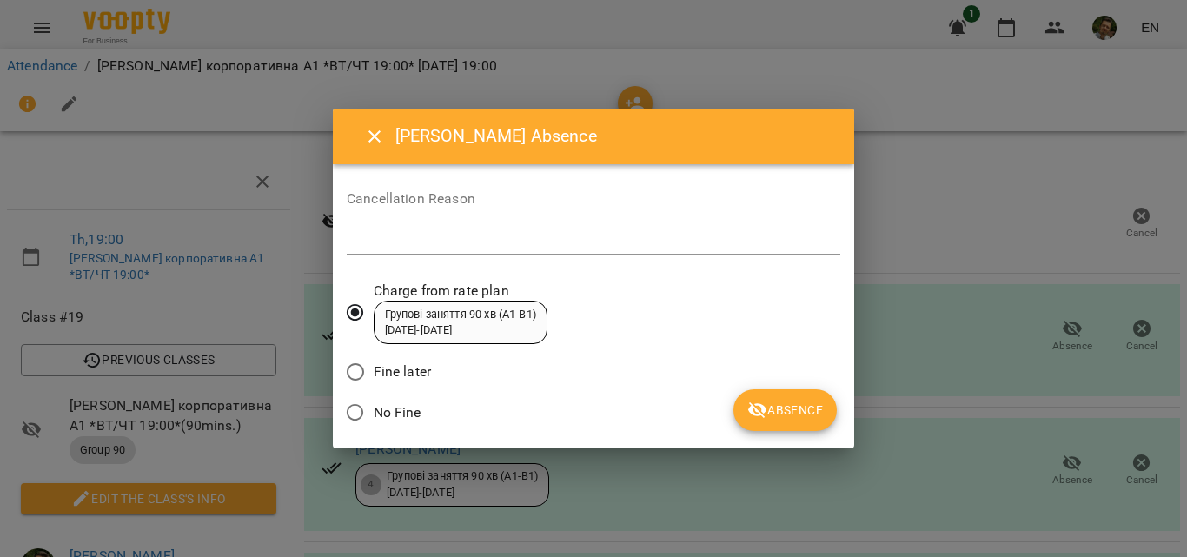
click at [370, 395] on label "No Fine" at bounding box center [379, 413] width 84 height 37
click at [824, 418] on button "Absence" at bounding box center [785, 410] width 103 height 42
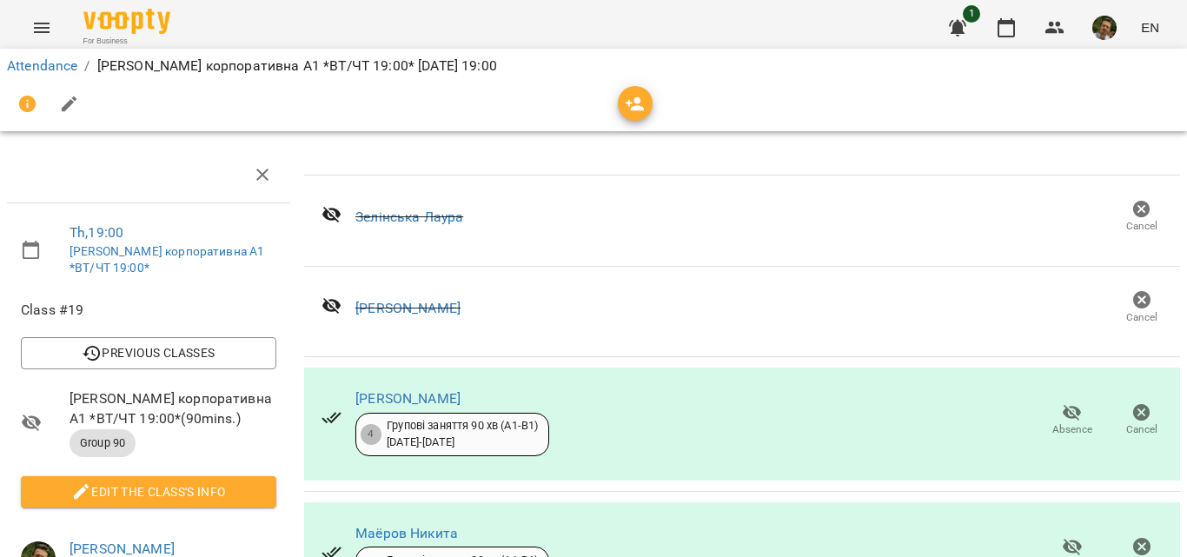
scroll to position [216, 0]
click at [1062, 402] on icon "button" at bounding box center [1072, 412] width 21 height 21
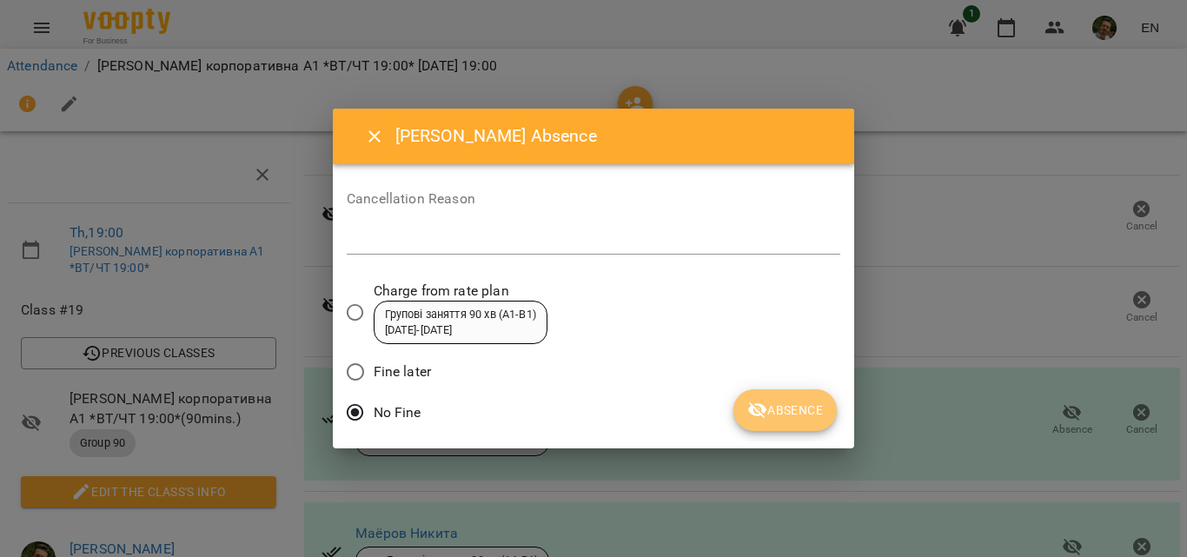
click at [765, 395] on button "Absence" at bounding box center [785, 410] width 103 height 42
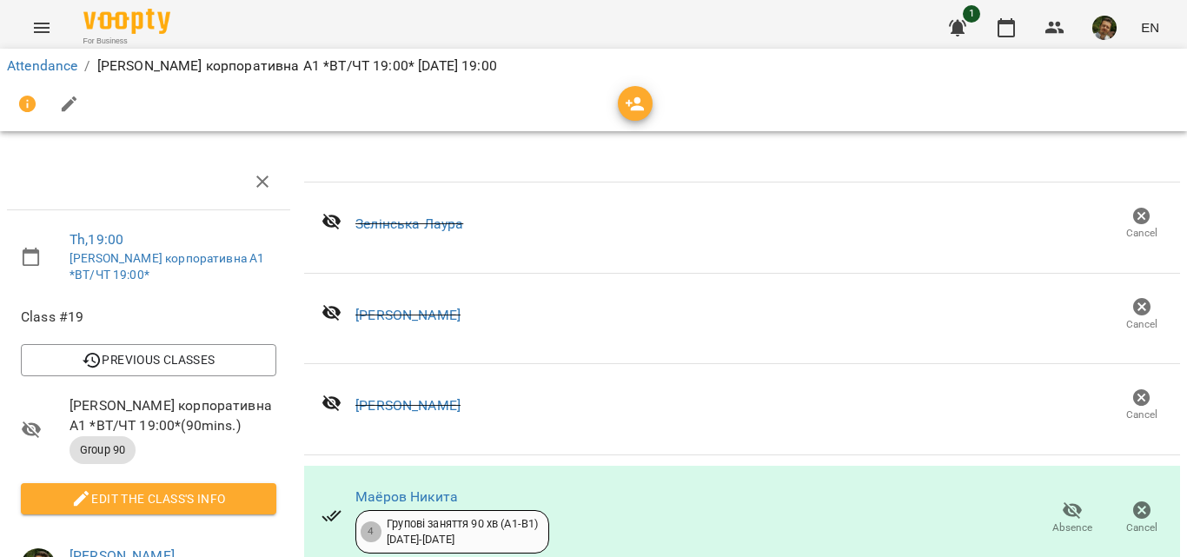
scroll to position [1, 0]
click at [1012, 24] on icon "button" at bounding box center [1006, 27] width 17 height 19
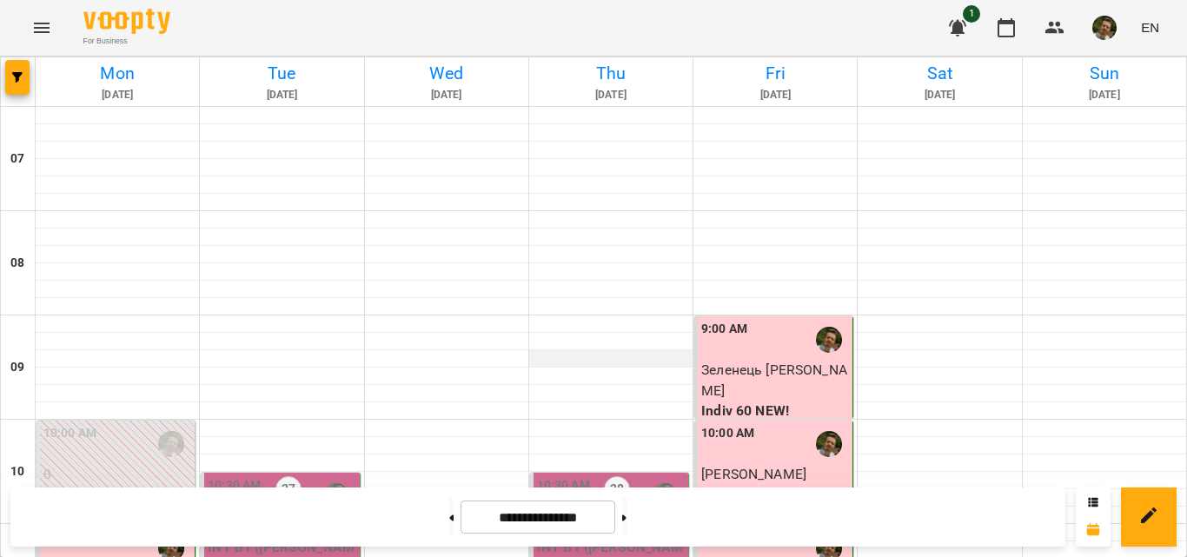
scroll to position [1236, 0]
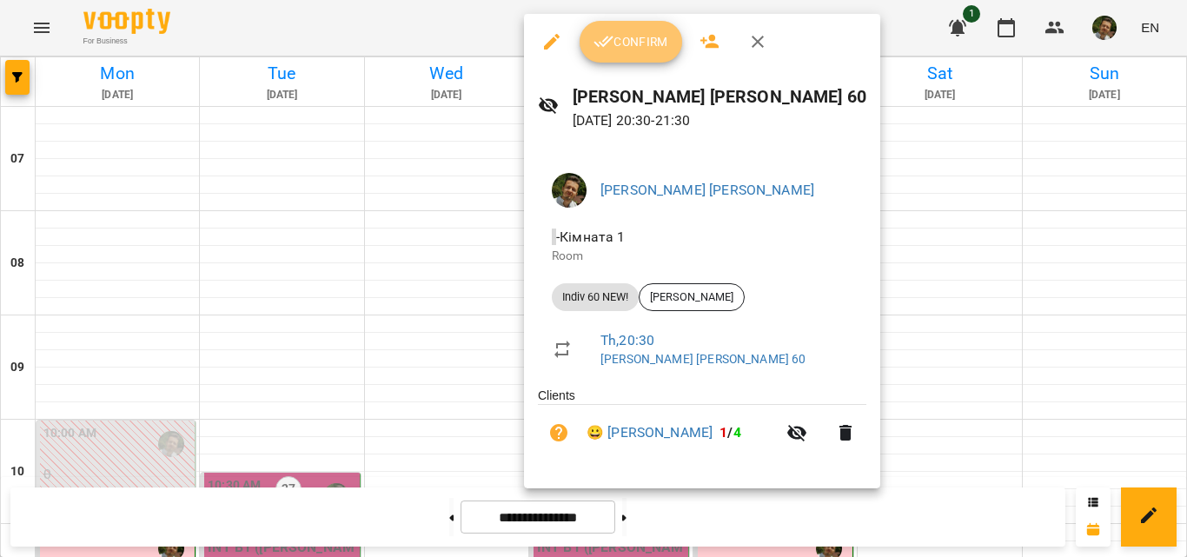
click at [658, 31] on span "Confirm" at bounding box center [631, 41] width 75 height 21
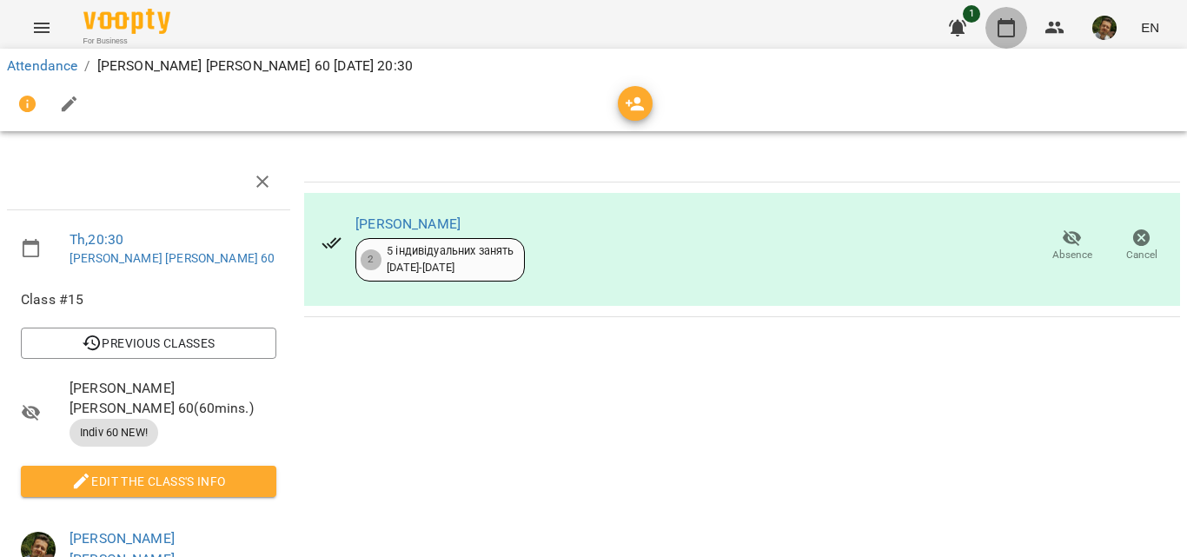
click at [1015, 34] on icon "button" at bounding box center [1006, 27] width 17 height 19
